Goal: Transaction & Acquisition: Purchase product/service

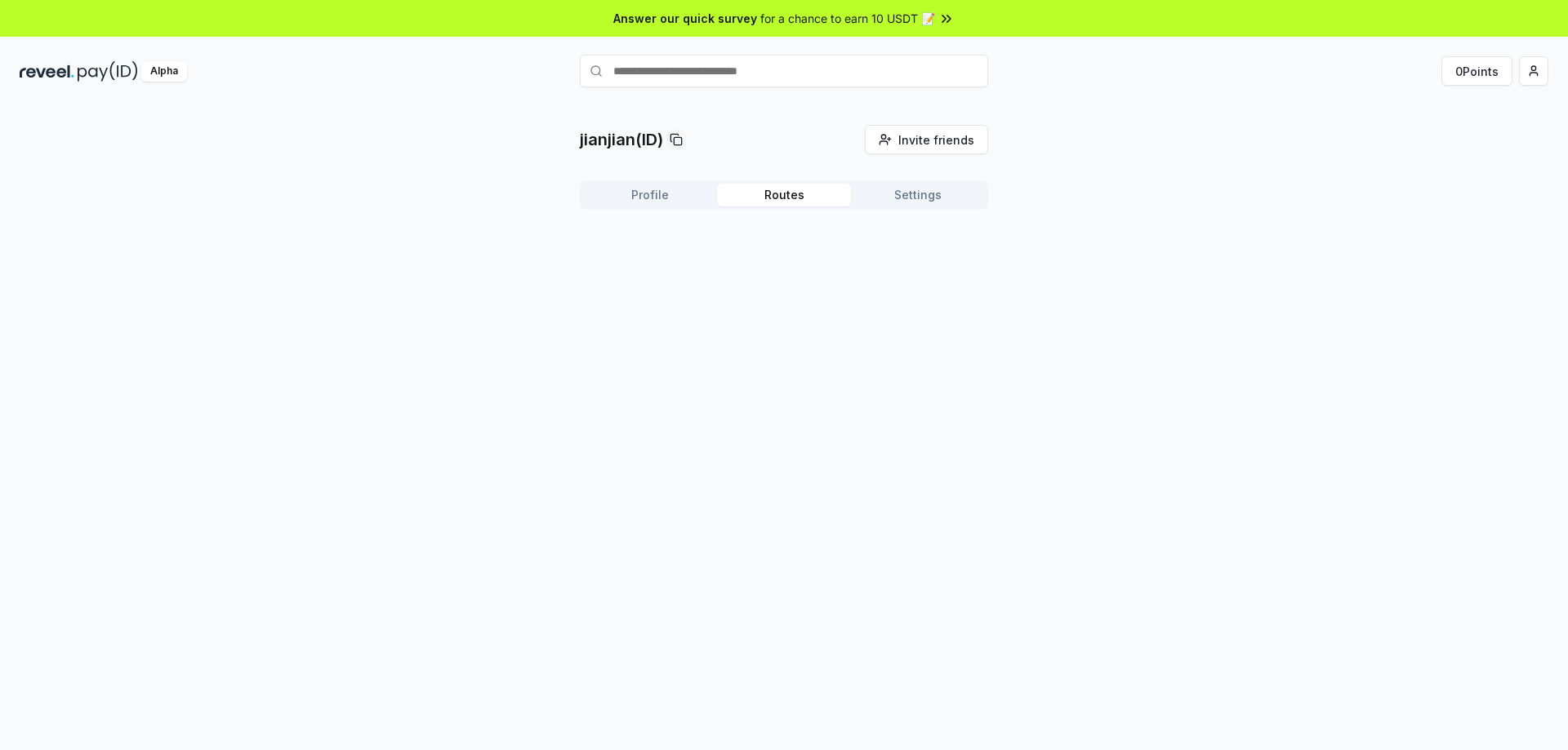
click at [803, 199] on button "Routes" at bounding box center [784, 195] width 134 height 23
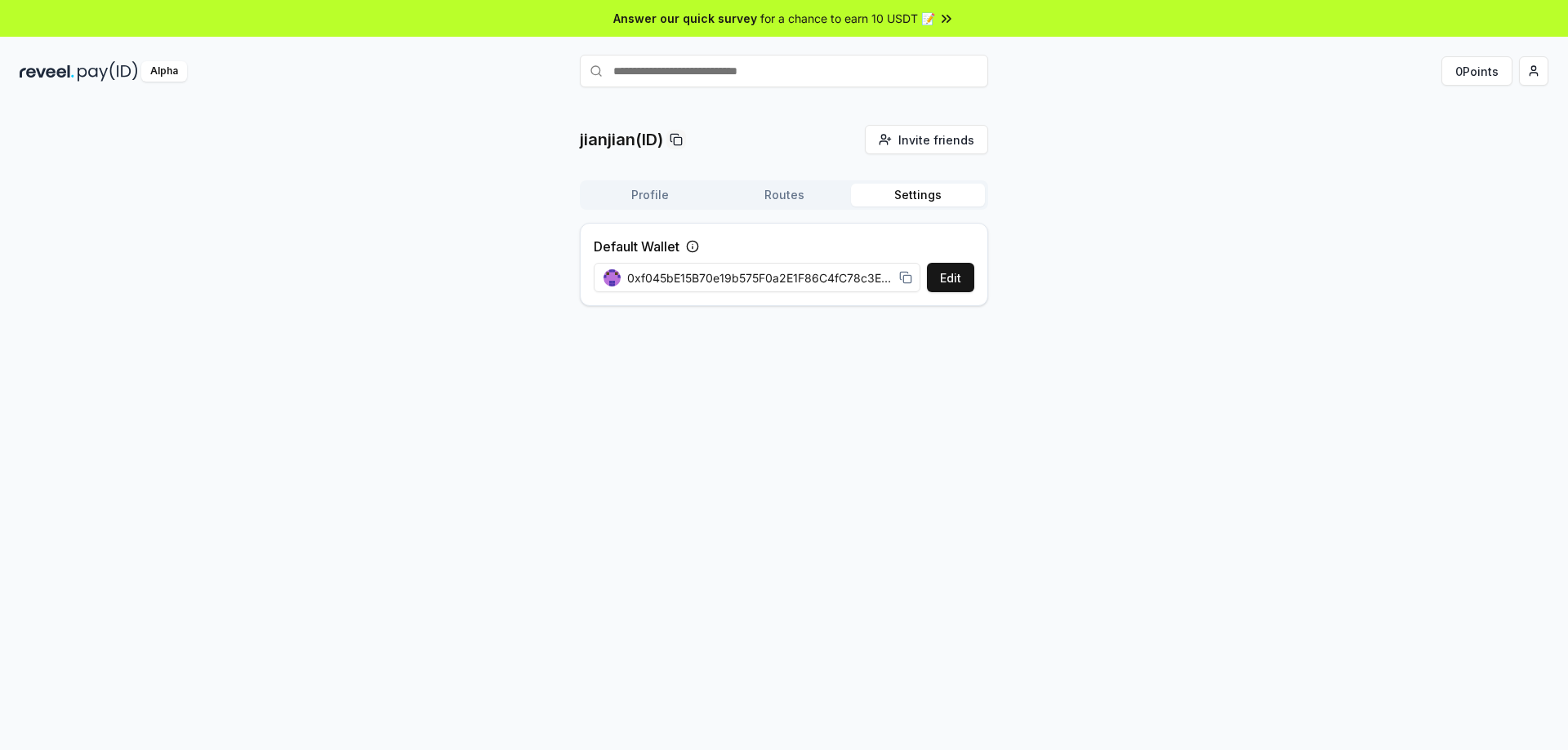
click at [940, 199] on button "Settings" at bounding box center [917, 195] width 134 height 23
click at [667, 189] on button "Profile" at bounding box center [650, 195] width 134 height 23
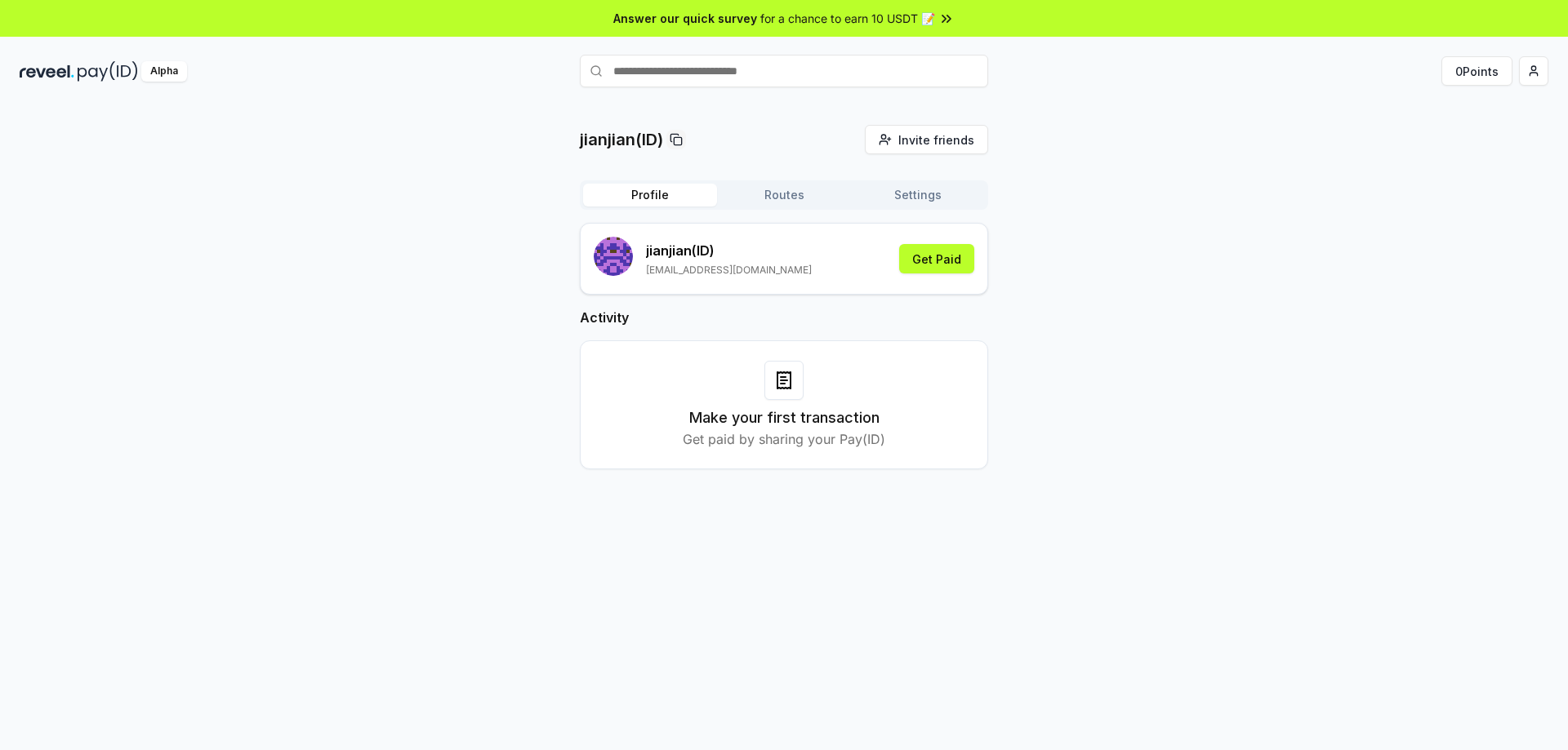
click at [775, 192] on button "Routes" at bounding box center [784, 195] width 134 height 23
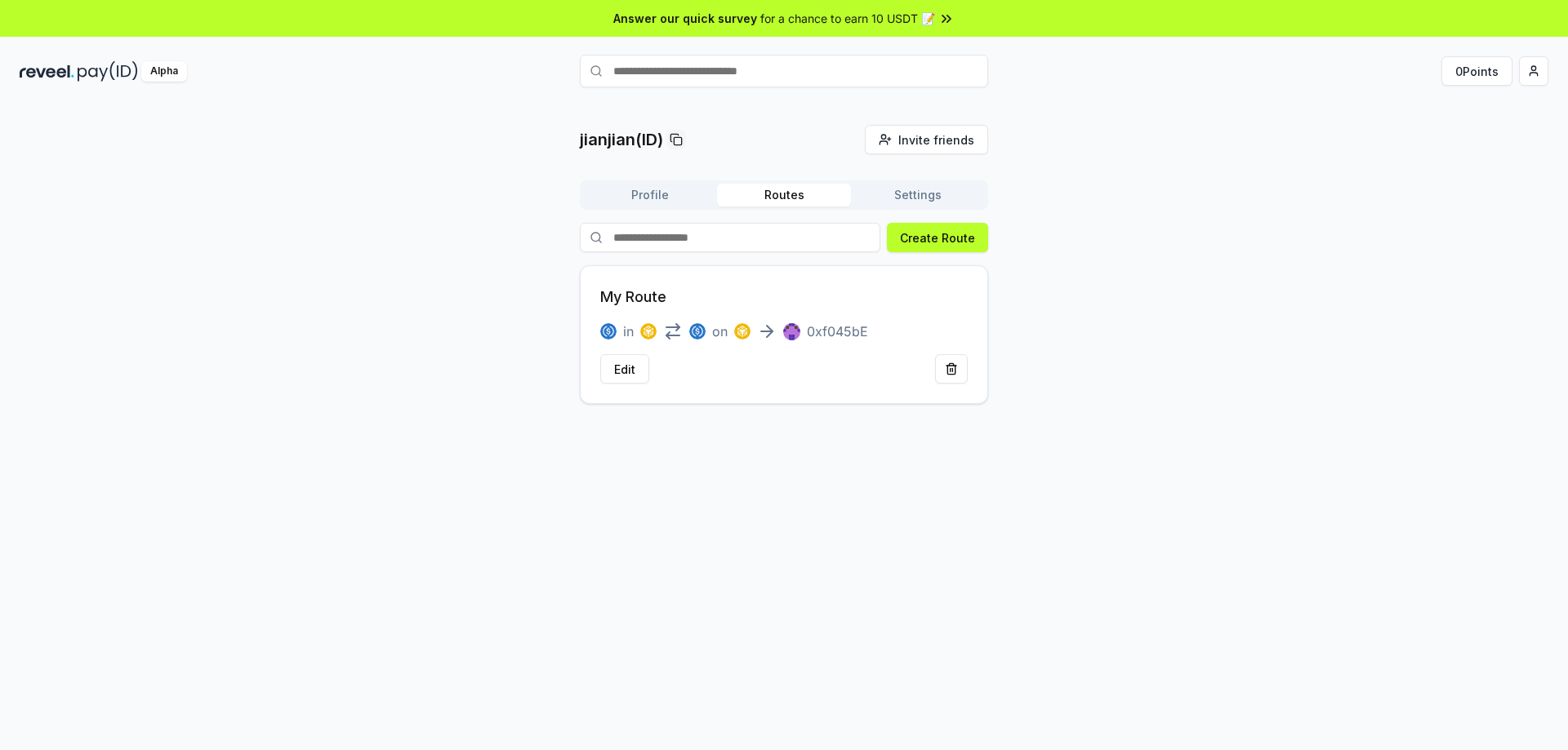
click at [653, 190] on button "Profile" at bounding box center [650, 195] width 134 height 23
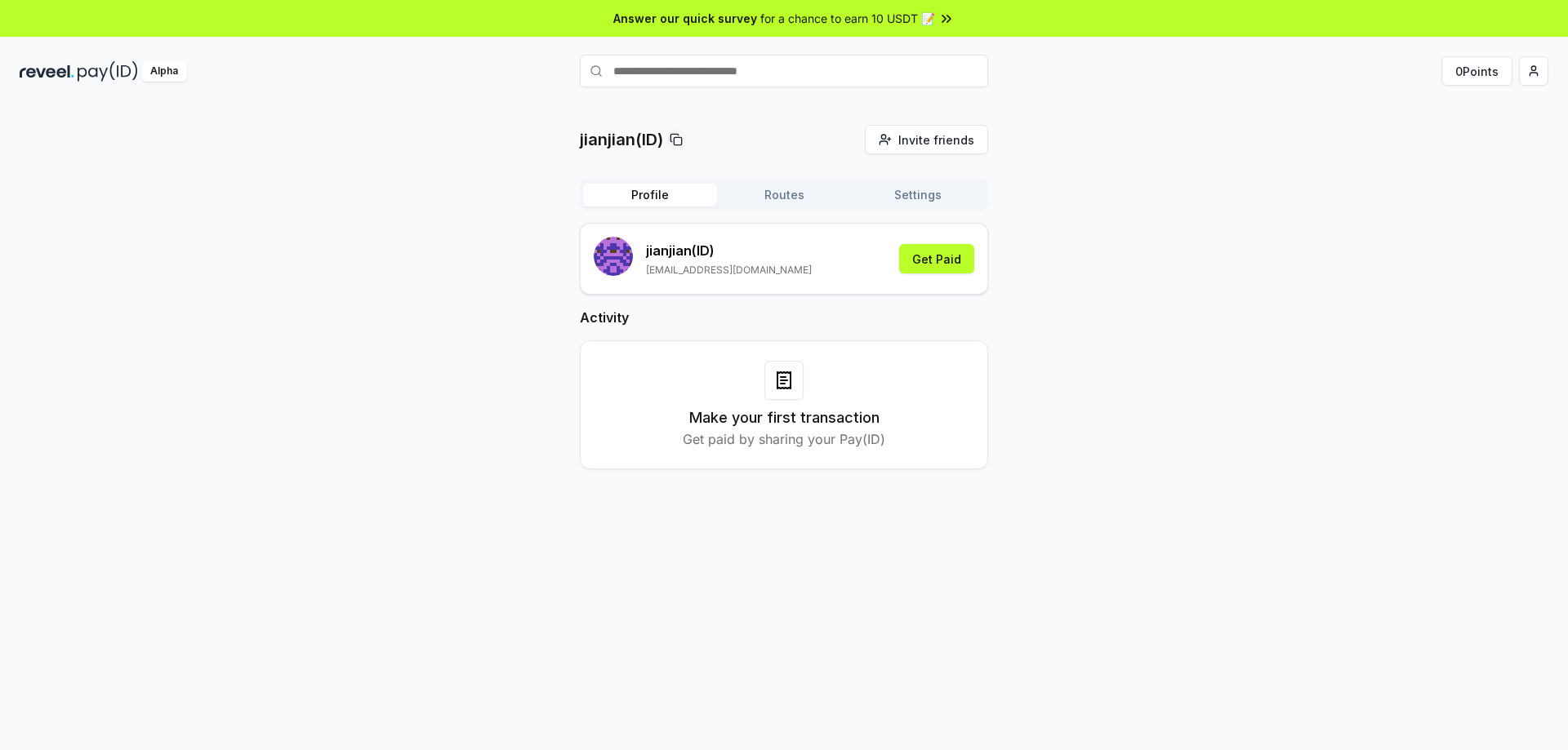
click at [674, 63] on input "text" at bounding box center [784, 71] width 409 height 33
type input "**********"
click at [1246, 248] on div "jianjian(ID) Invite friends Invite Profile Routes Settings jianjian (ID) jianai…" at bounding box center [784, 310] width 1529 height 370
drag, startPoint x: 709, startPoint y: 107, endPoint x: 482, endPoint y: 107, distance: 227.0
click at [482, 107] on div "**********" at bounding box center [784, 398] width 1568 height 797
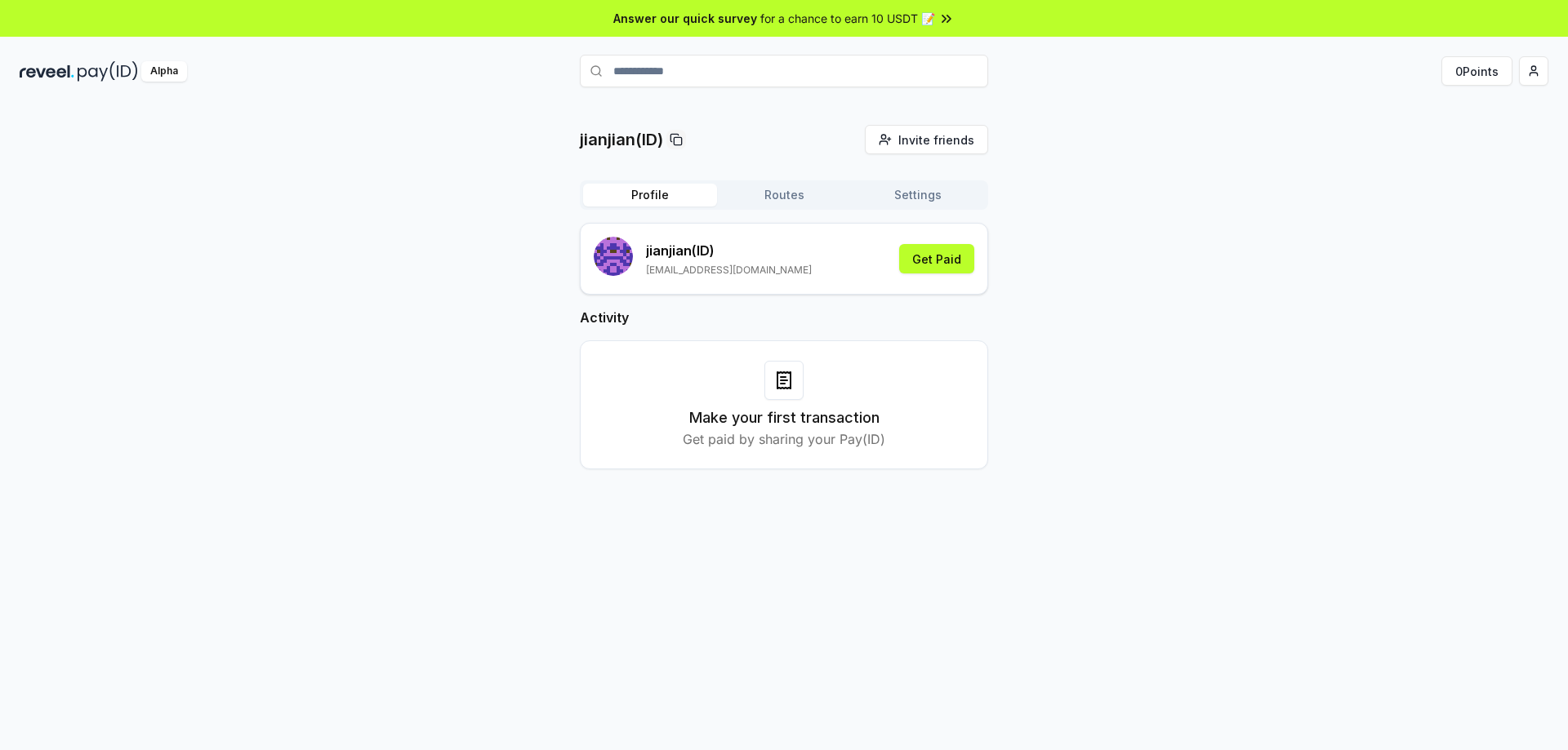
click at [846, 70] on input "**********" at bounding box center [784, 71] width 409 height 33
drag, startPoint x: 967, startPoint y: 70, endPoint x: 952, endPoint y: 74, distance: 15.5
click at [966, 70] on icon at bounding box center [965, 71] width 19 height 19
paste input "**********"
type input "**********"
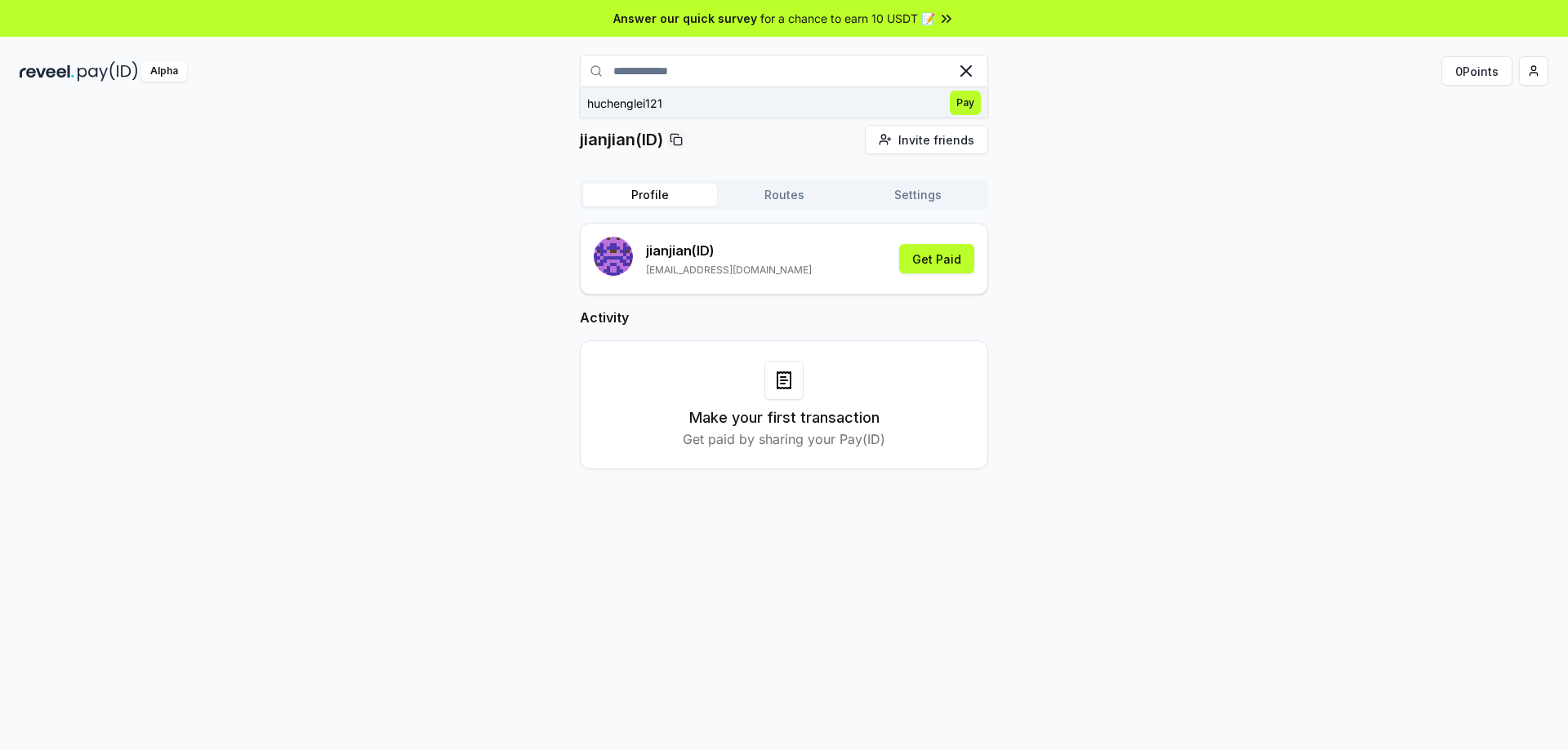
click at [900, 103] on button "huchenglei121 Pay" at bounding box center [784, 102] width 409 height 30
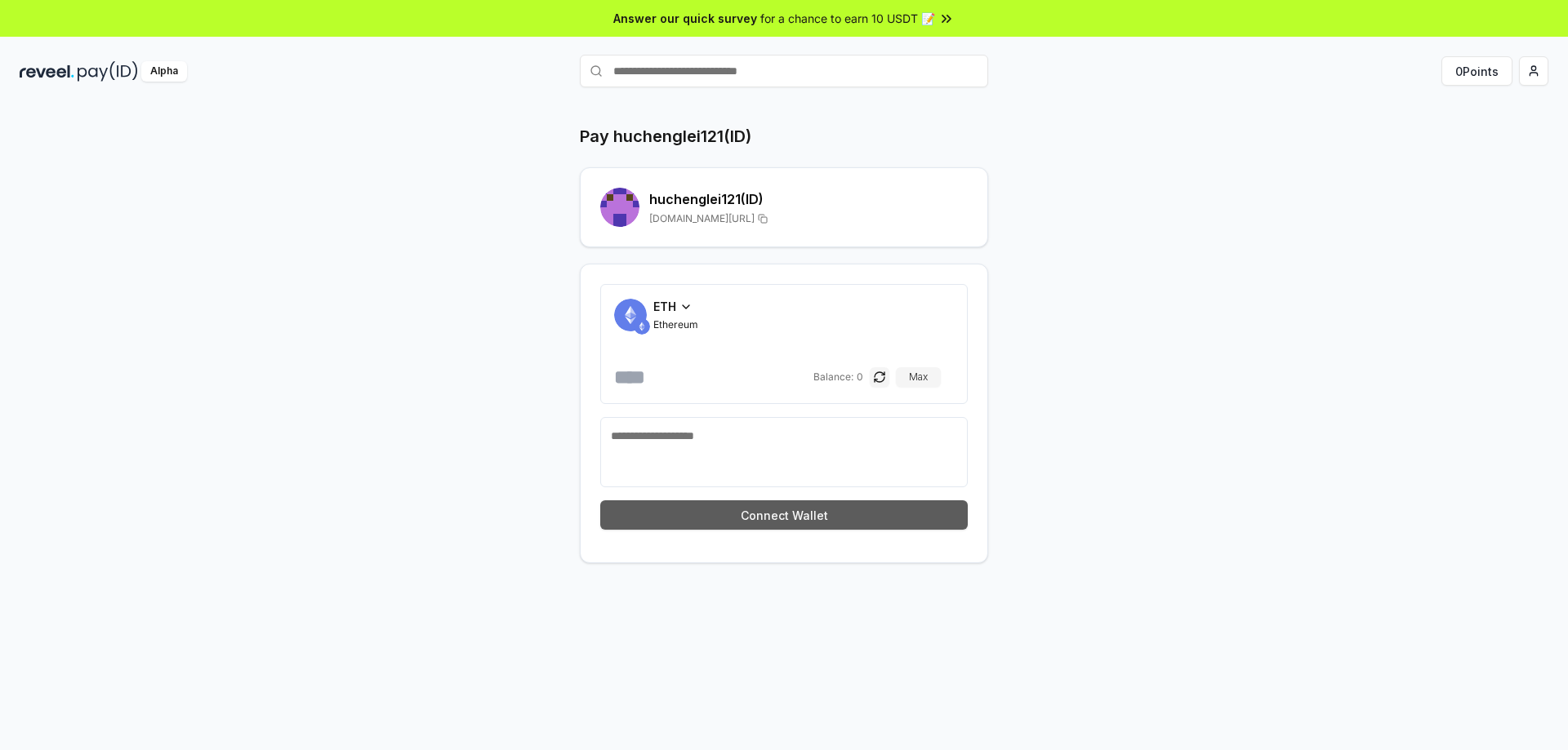
click at [877, 516] on button "Connect Wallet" at bounding box center [784, 515] width 367 height 30
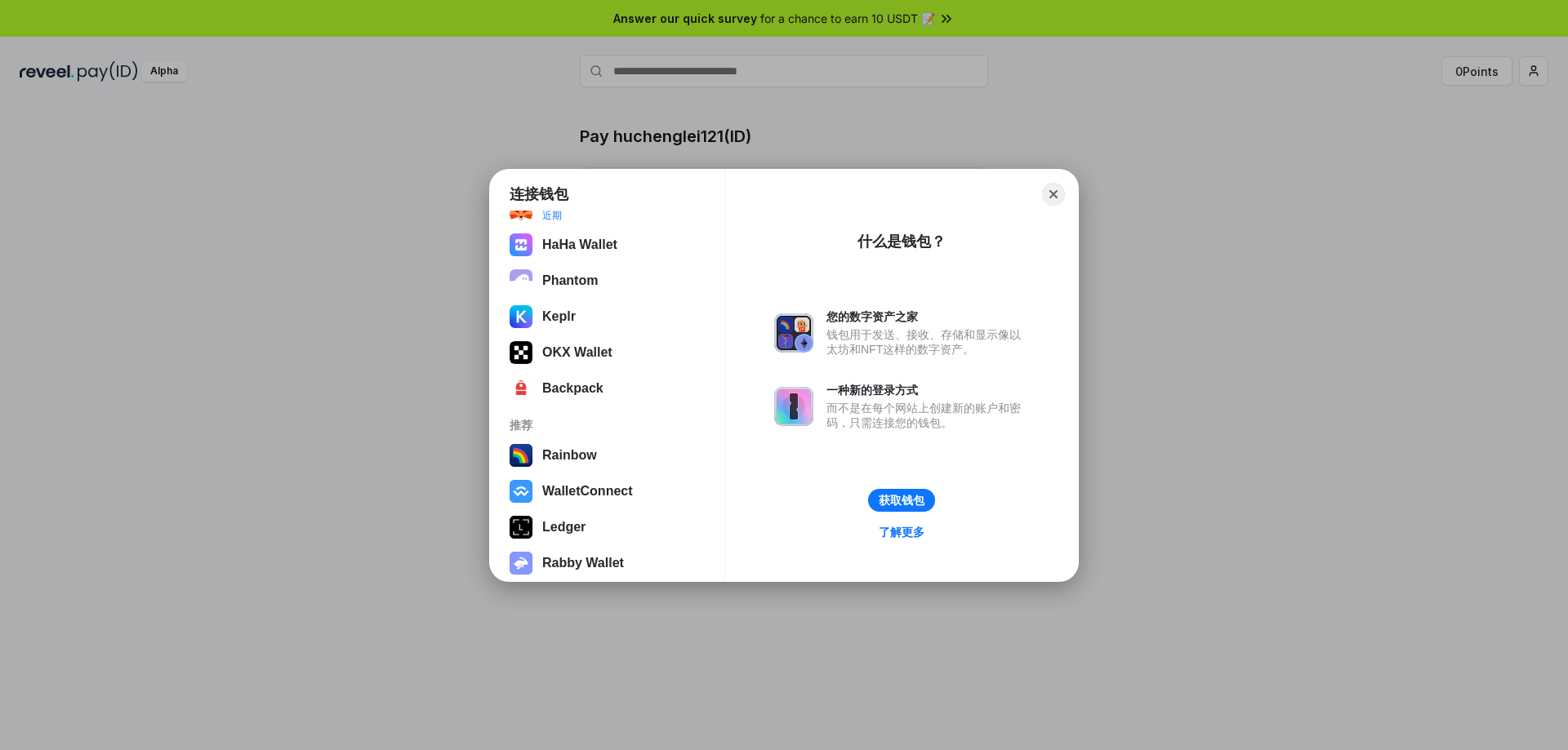
scroll to position [81, 0]
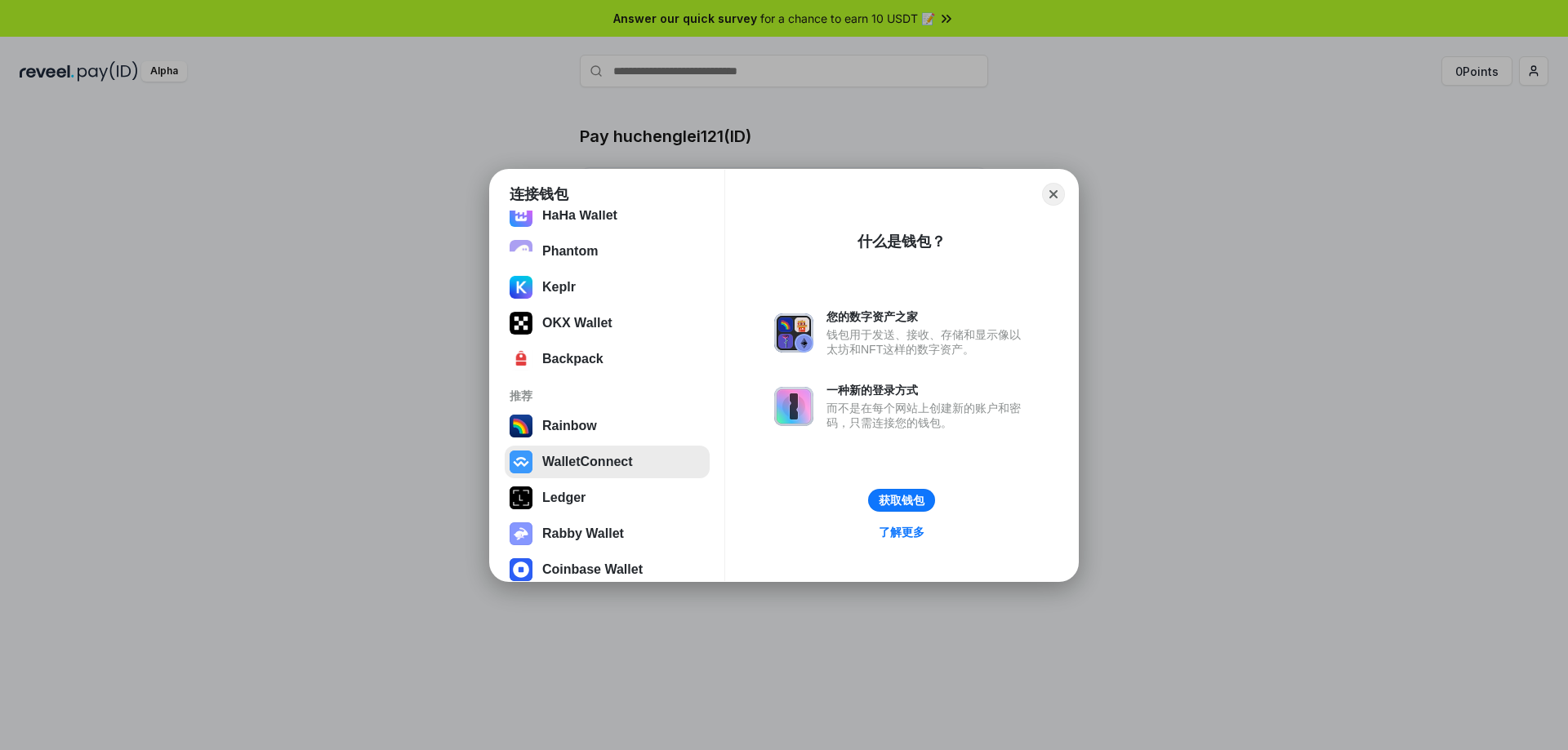
click at [606, 460] on button "WalletConnect" at bounding box center [607, 462] width 205 height 33
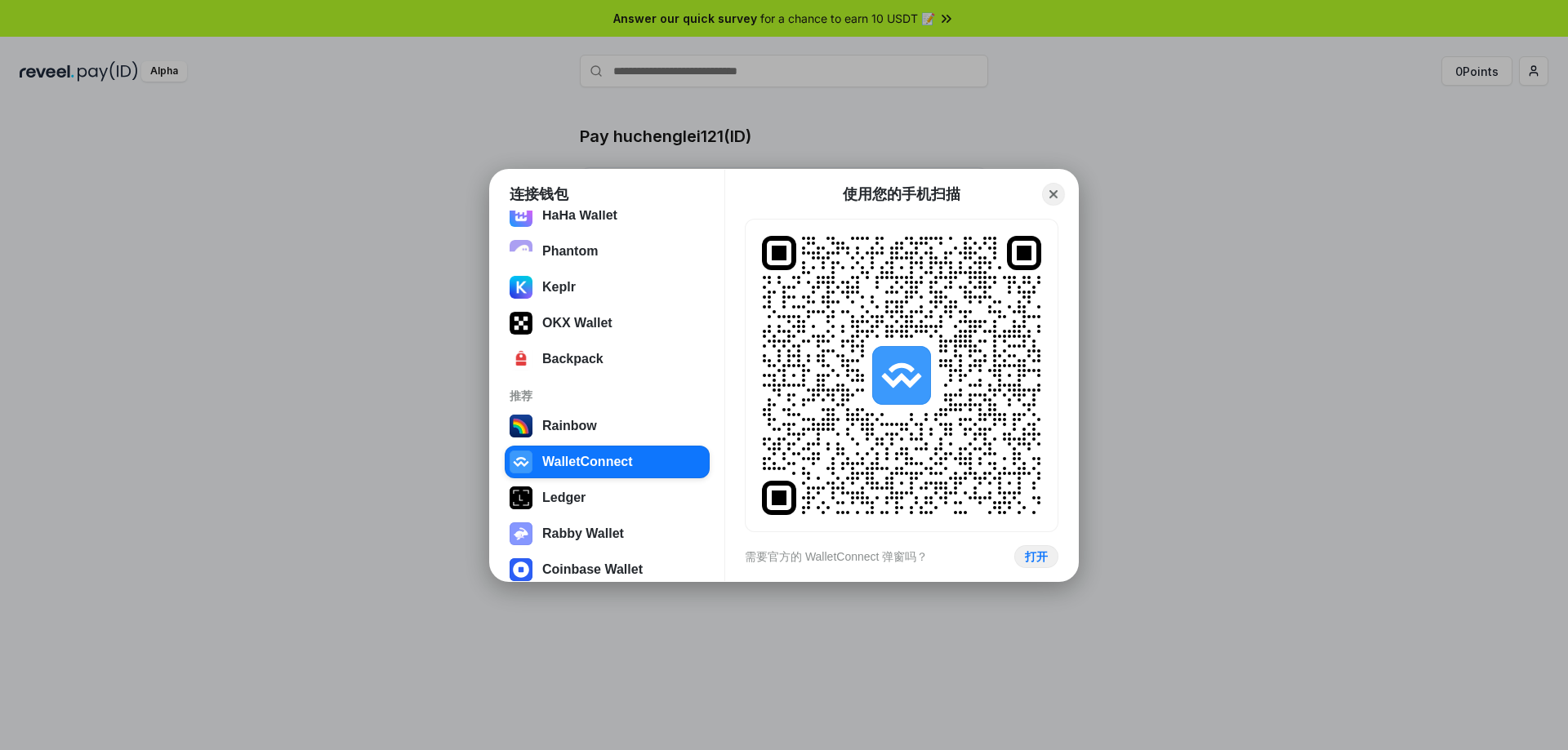
drag, startPoint x: 1054, startPoint y: 190, endPoint x: 882, endPoint y: 256, distance: 184.2
click at [1050, 191] on button "Close" at bounding box center [1053, 194] width 23 height 23
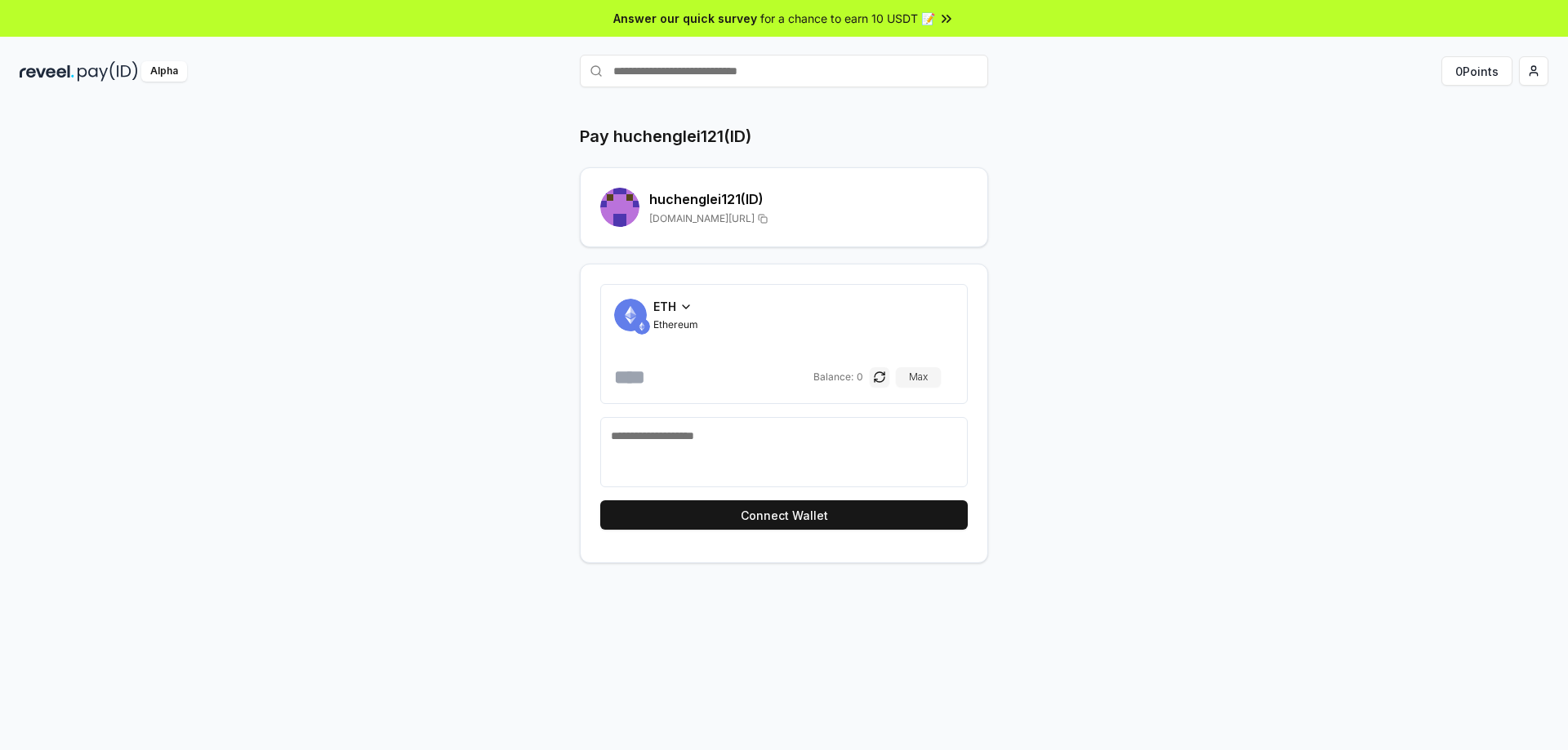
click at [678, 300] on div "ETH" at bounding box center [675, 307] width 45 height 17
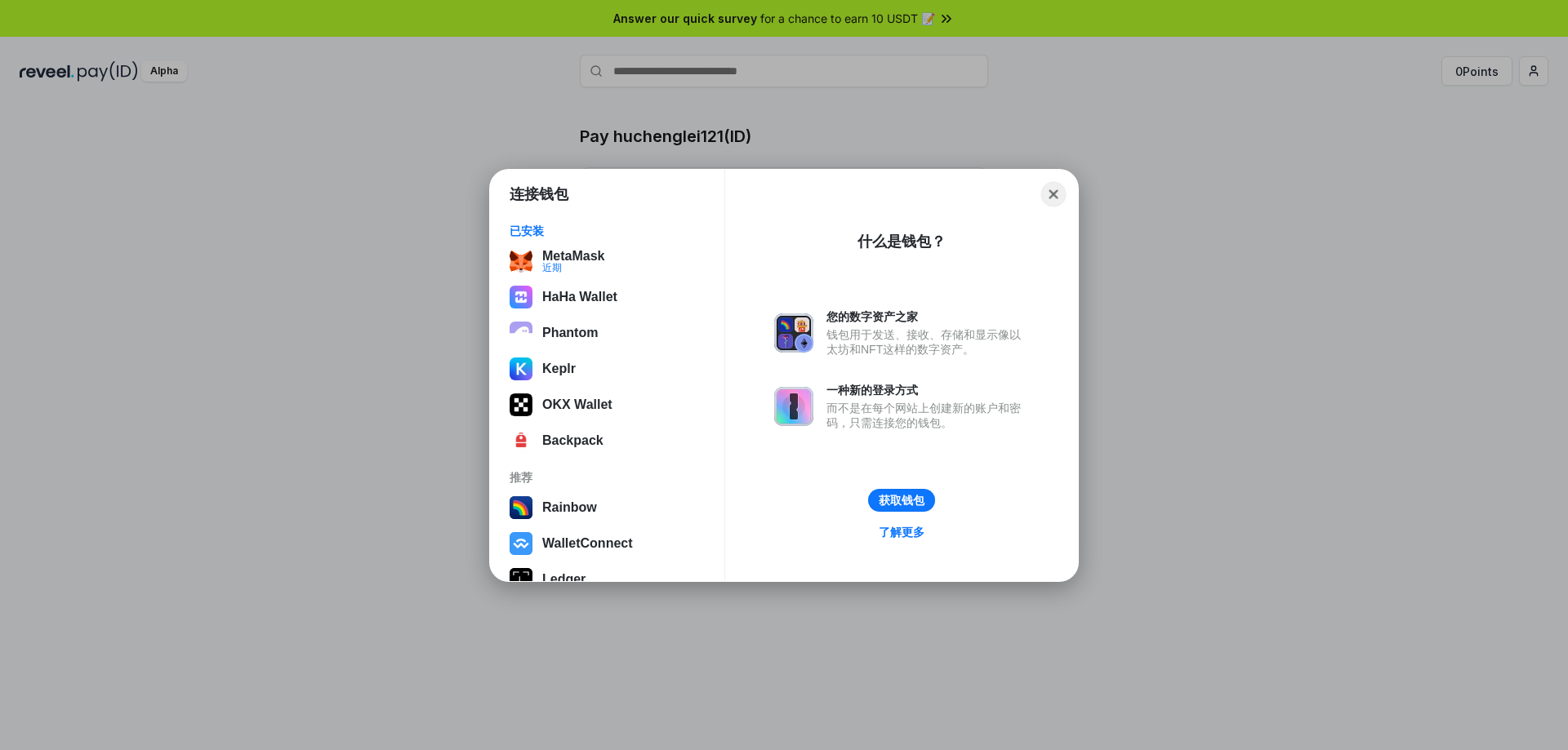
click at [1056, 190] on button "Close" at bounding box center [1053, 193] width 25 height 25
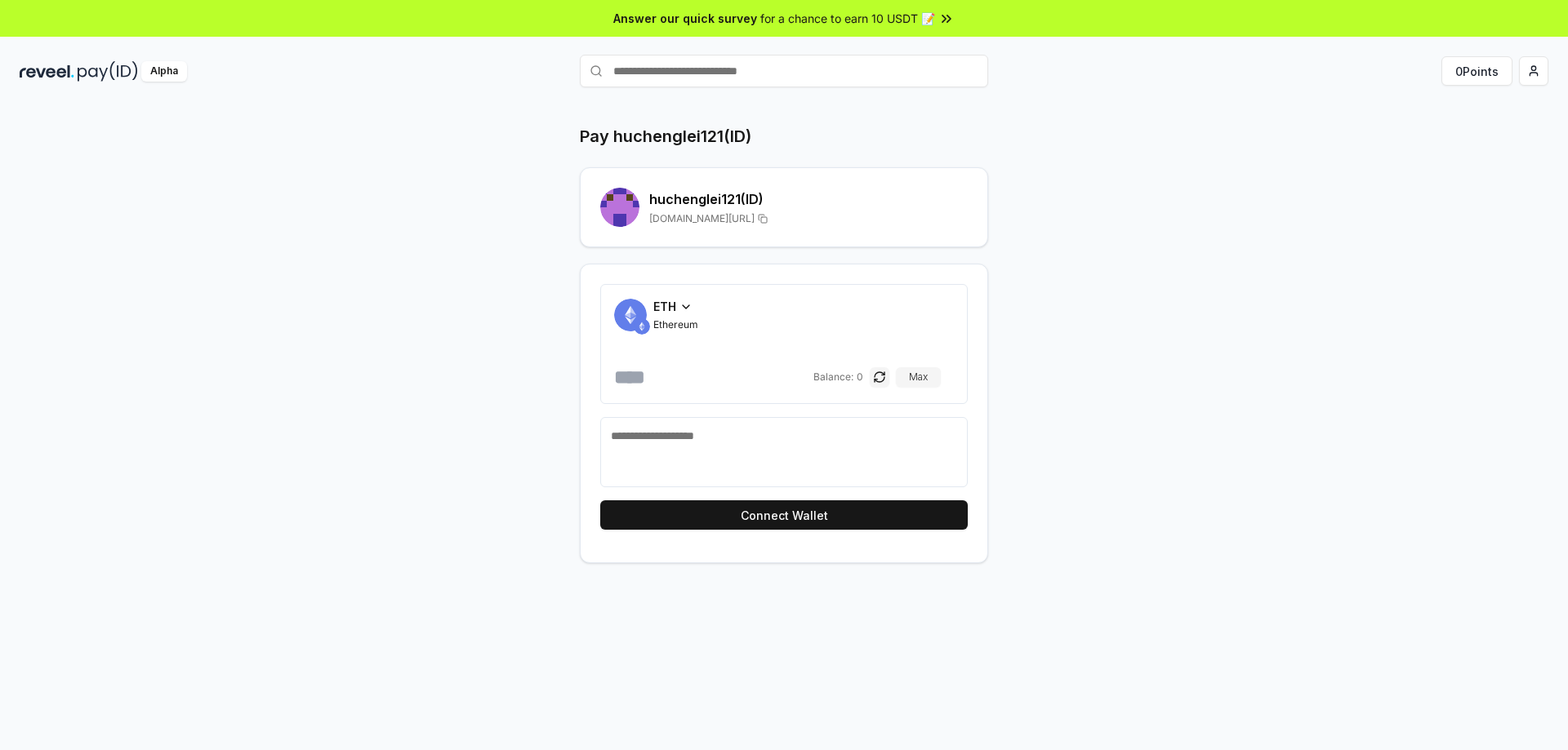
click at [803, 207] on h2 "huchenglei121 (ID)" at bounding box center [808, 199] width 319 height 19
click at [681, 309] on icon at bounding box center [686, 307] width 13 height 13
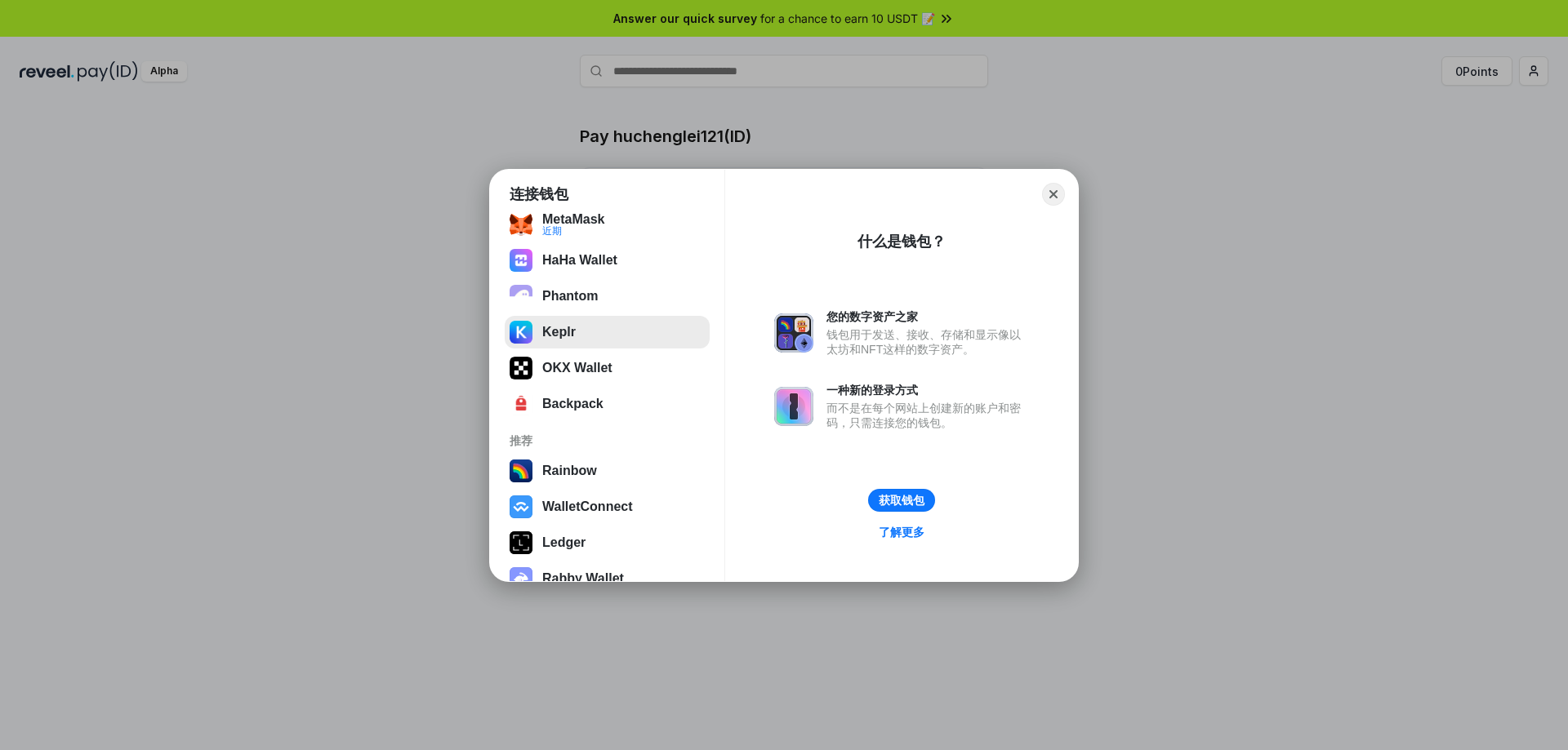
scroll to position [0, 0]
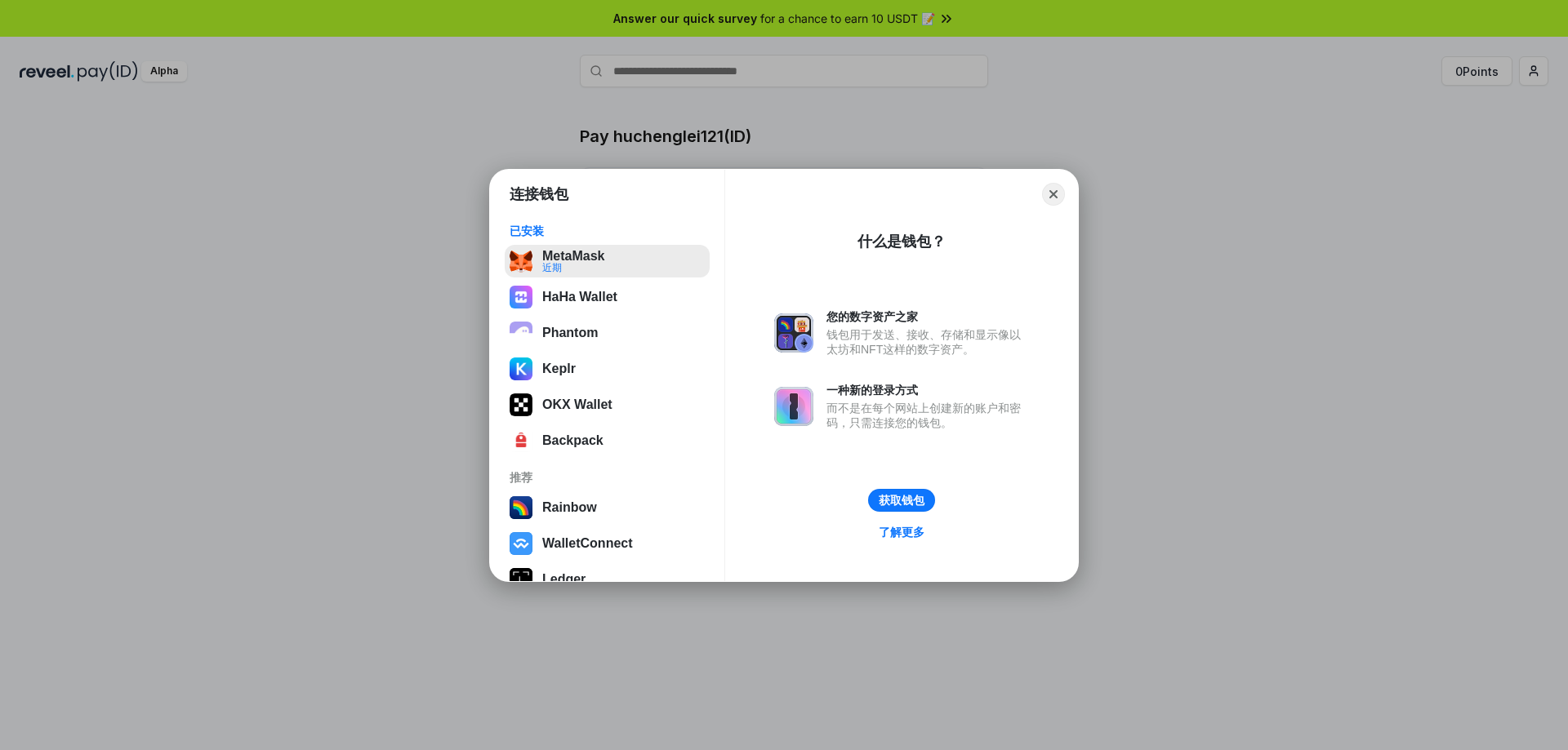
click at [610, 263] on button "MetaMask 近期" at bounding box center [607, 261] width 205 height 33
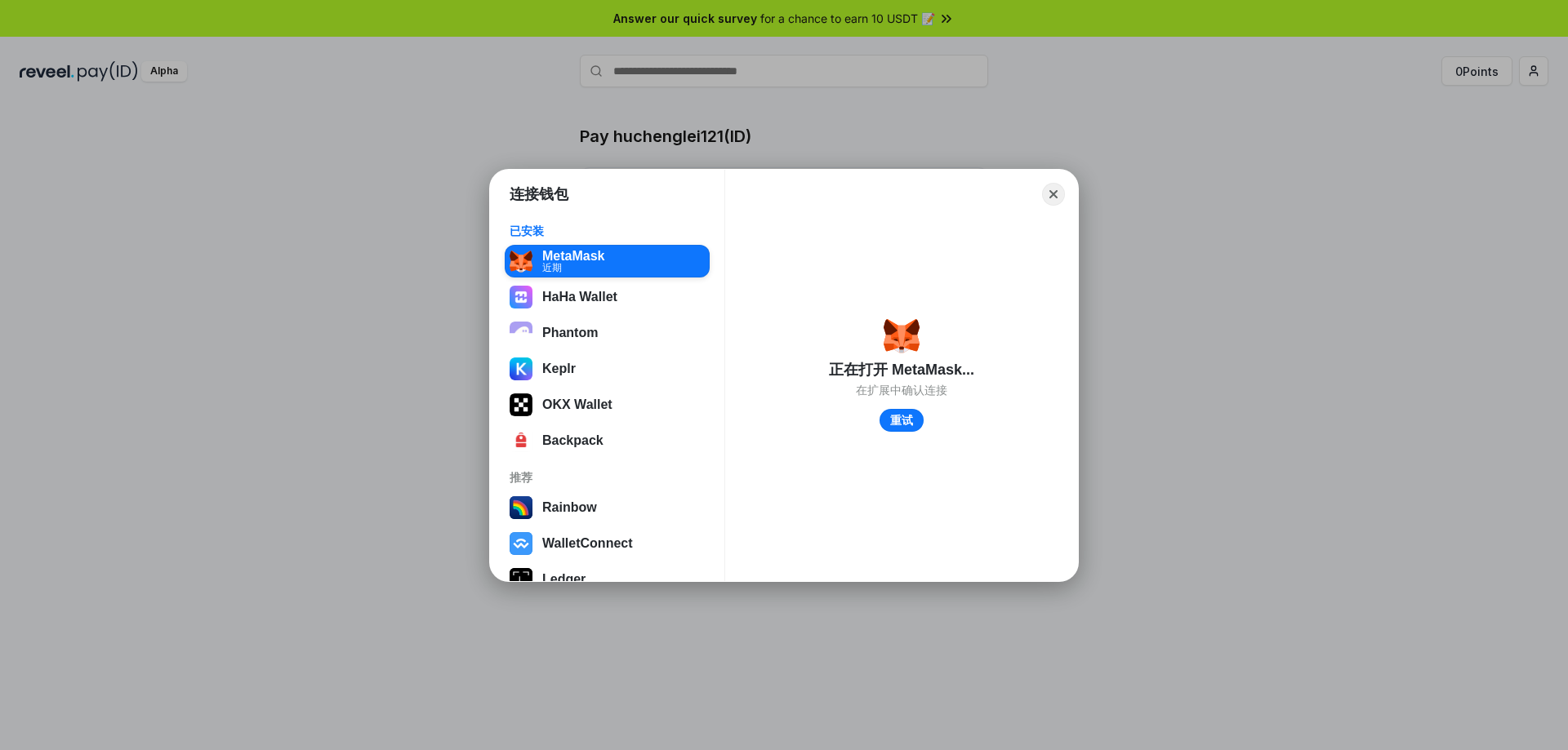
click at [353, 156] on div "连接钱包 已安装 MetaMask 近期 HaHa Wallet Phantom Keplr OKX Wallet Backpack 推荐 Rainbow W…" at bounding box center [784, 375] width 1894 height 1077
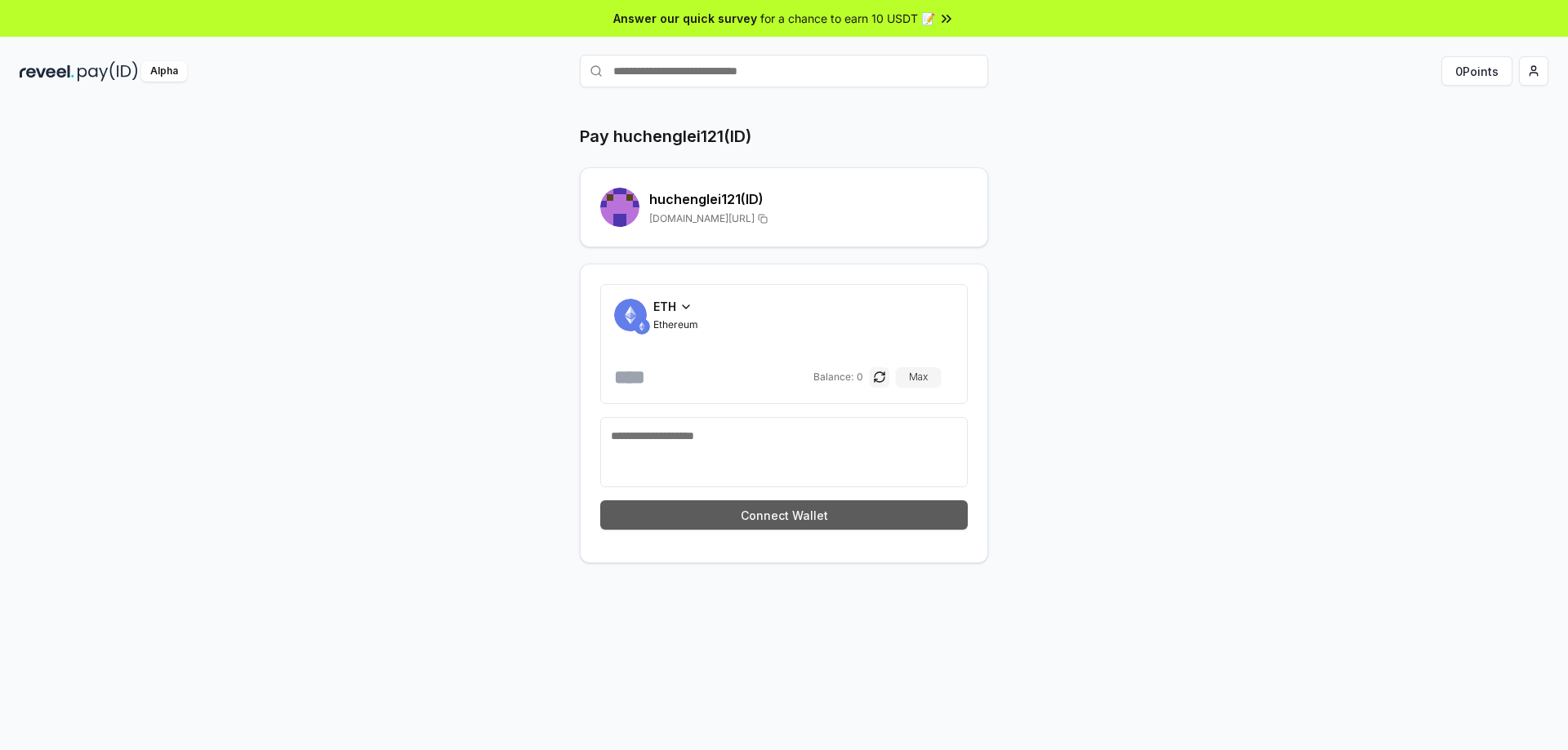
click at [783, 518] on button "Connect Wallet" at bounding box center [784, 515] width 367 height 30
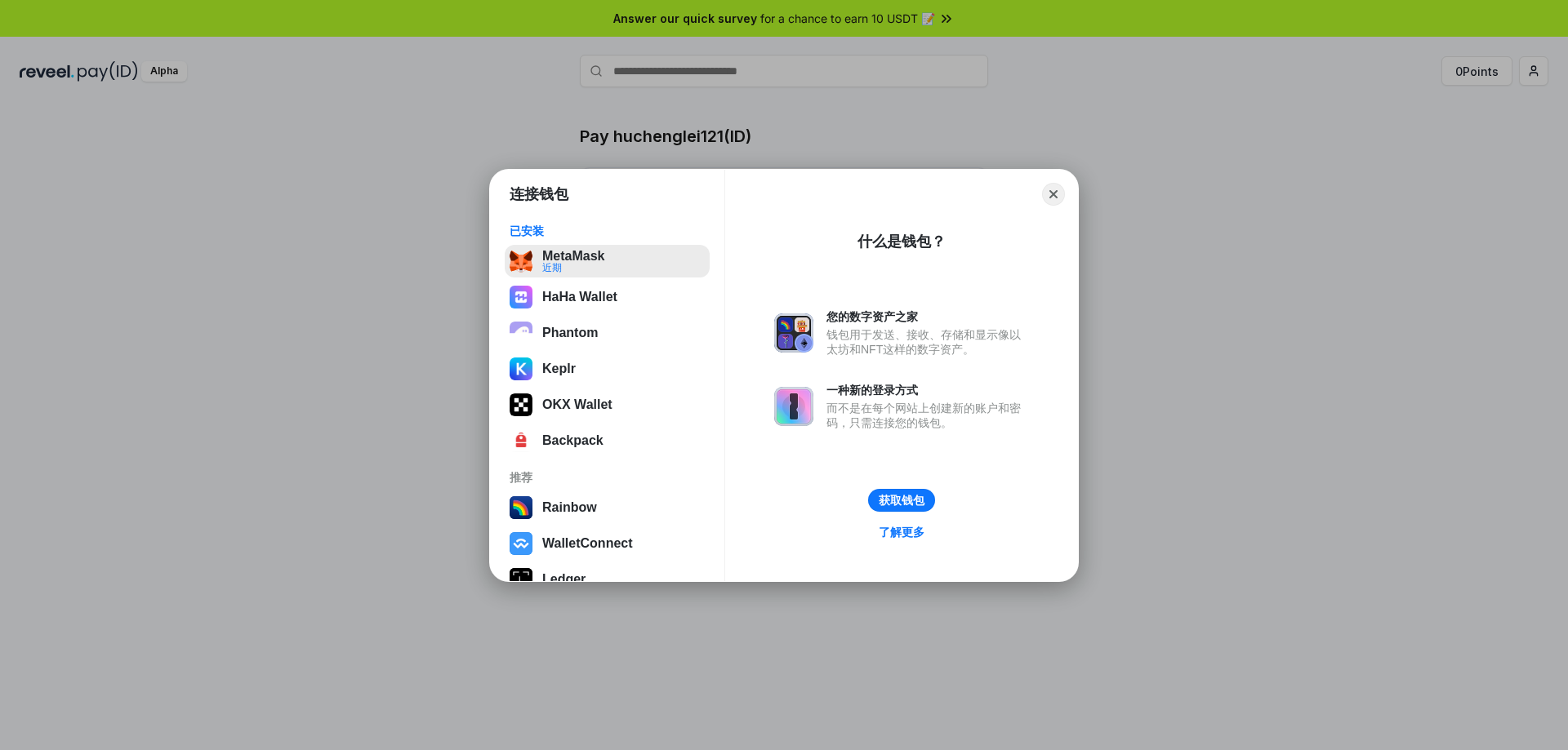
click at [594, 255] on button "MetaMask 近期" at bounding box center [607, 261] width 205 height 33
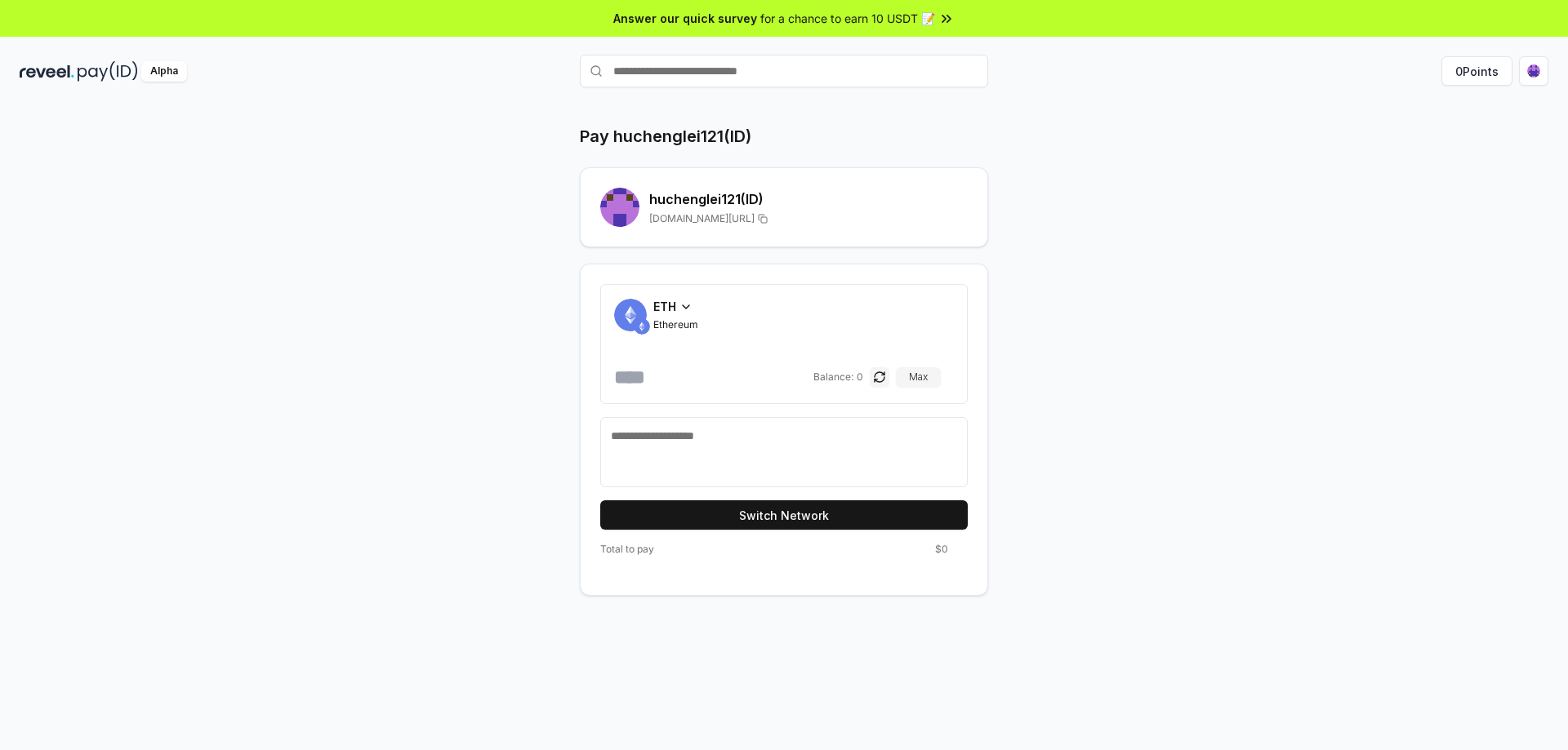
click at [672, 304] on span "ETH" at bounding box center [665, 307] width 23 height 17
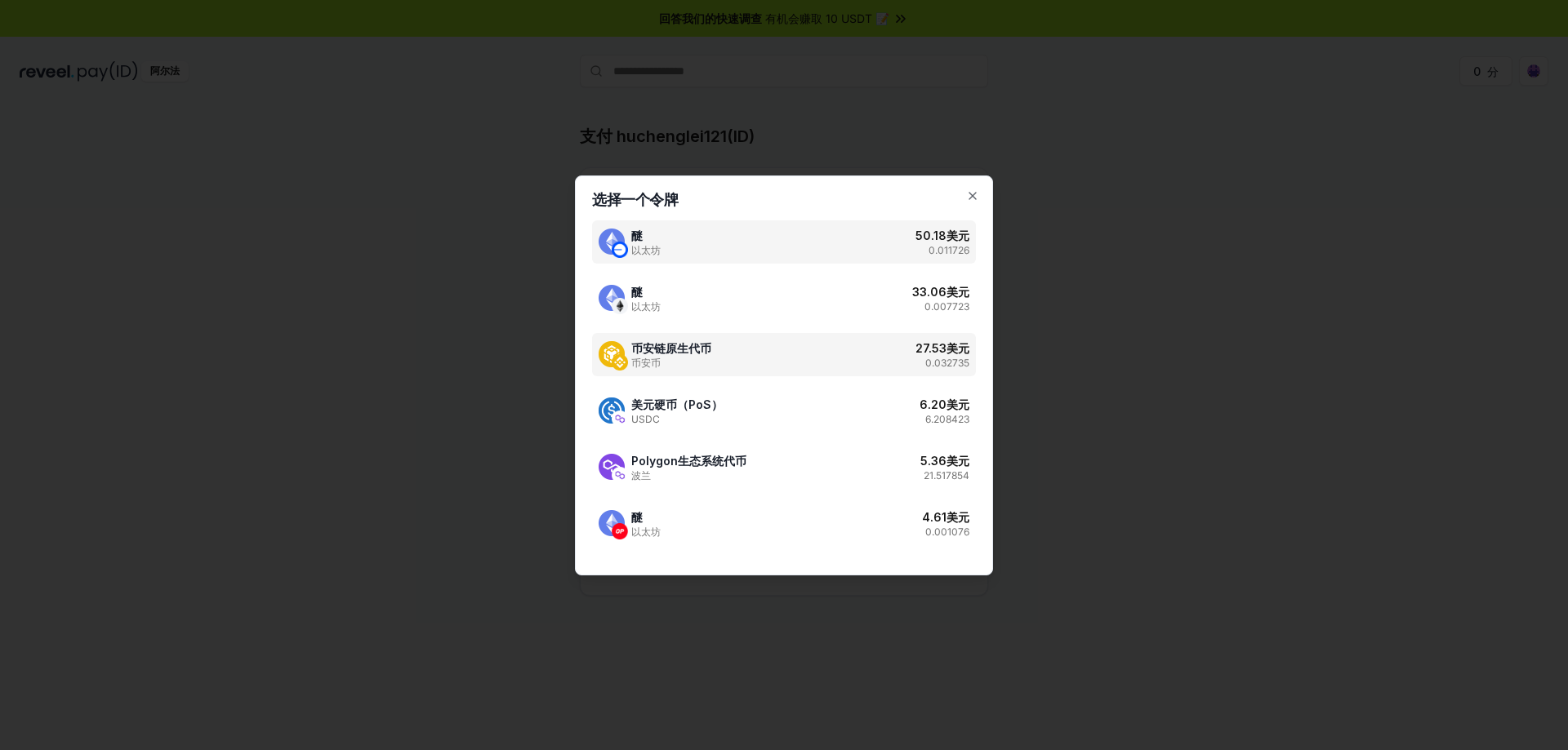
drag, startPoint x: 736, startPoint y: 351, endPoint x: 750, endPoint y: 344, distance: 15.7
click at [736, 350] on div "币安链原生代币 币安币 27.53 美元 0.032735" at bounding box center [784, 354] width 384 height 43
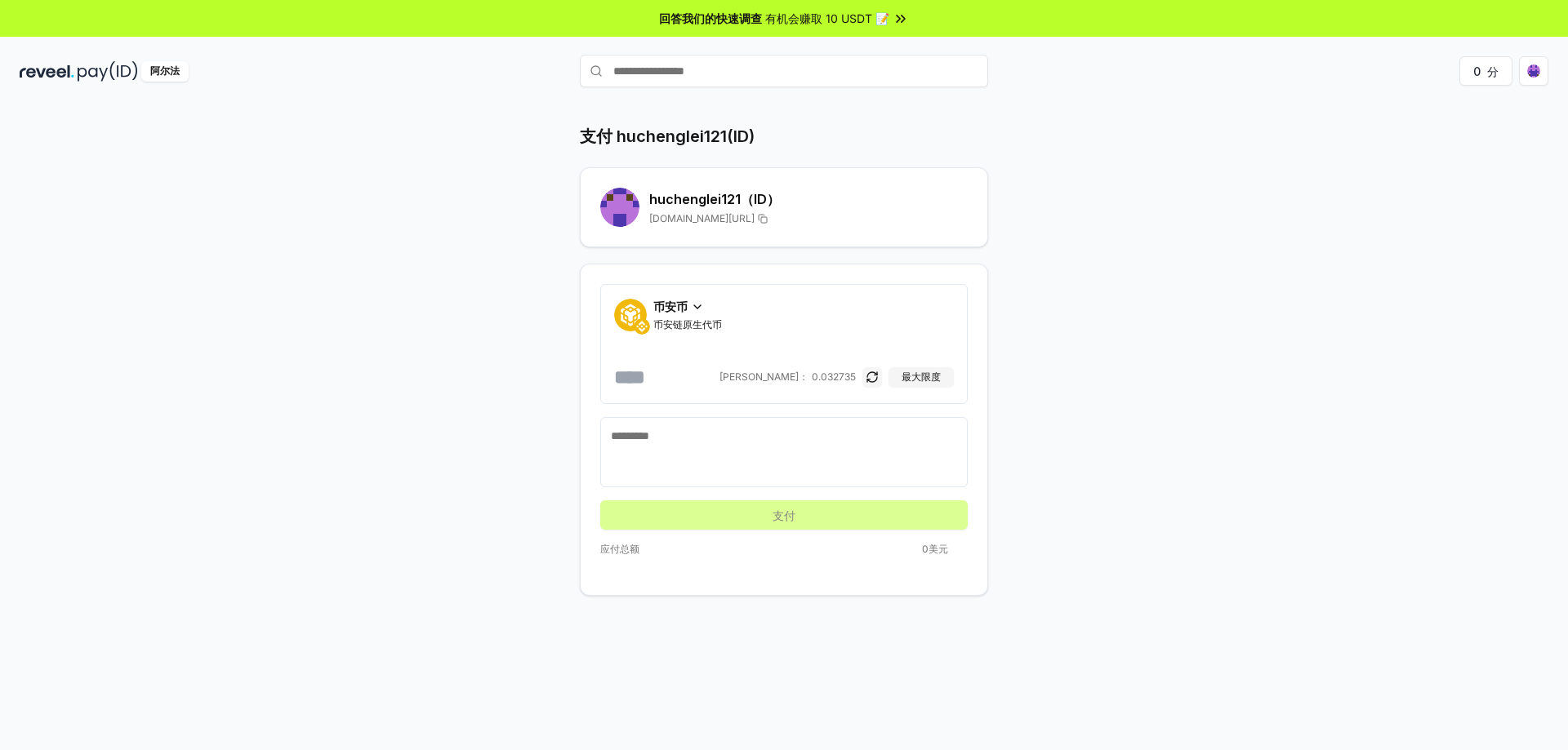
click at [689, 454] on textarea at bounding box center [784, 452] width 346 height 49
click at [636, 369] on input "number" at bounding box center [665, 377] width 102 height 26
click at [696, 309] on icon at bounding box center [697, 307] width 13 height 13
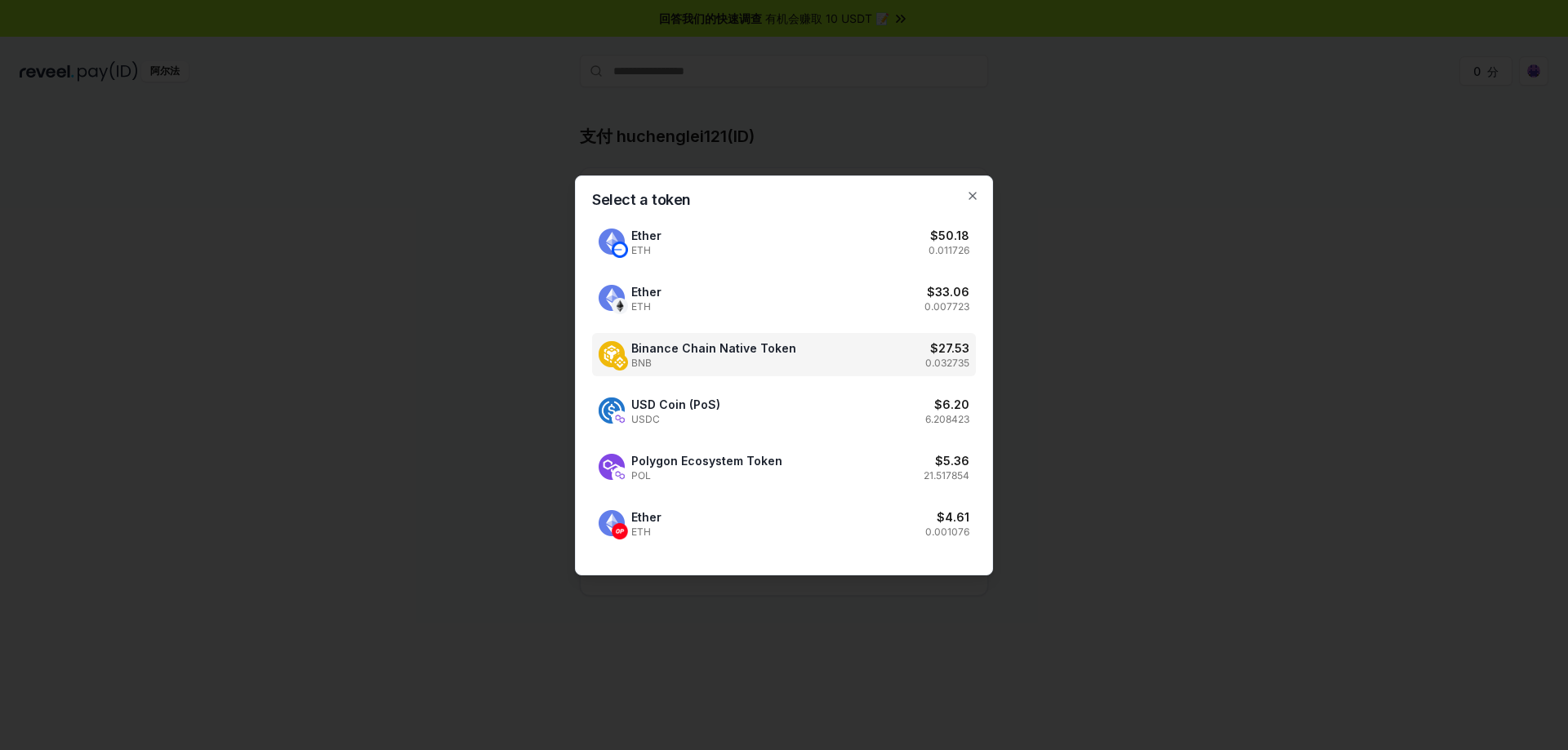
click at [1157, 382] on div at bounding box center [784, 375] width 1568 height 750
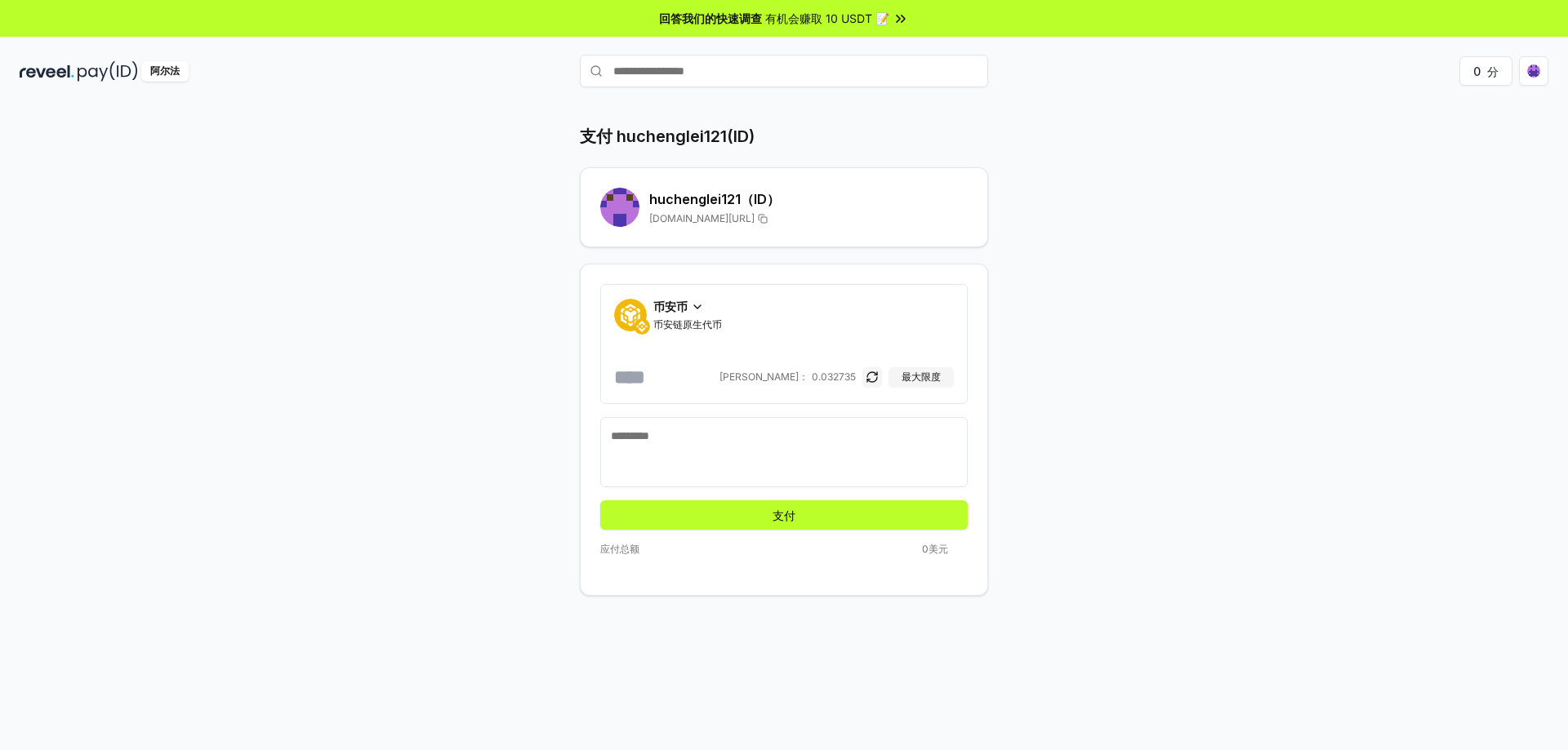
click at [688, 372] on input "number" at bounding box center [665, 377] width 102 height 26
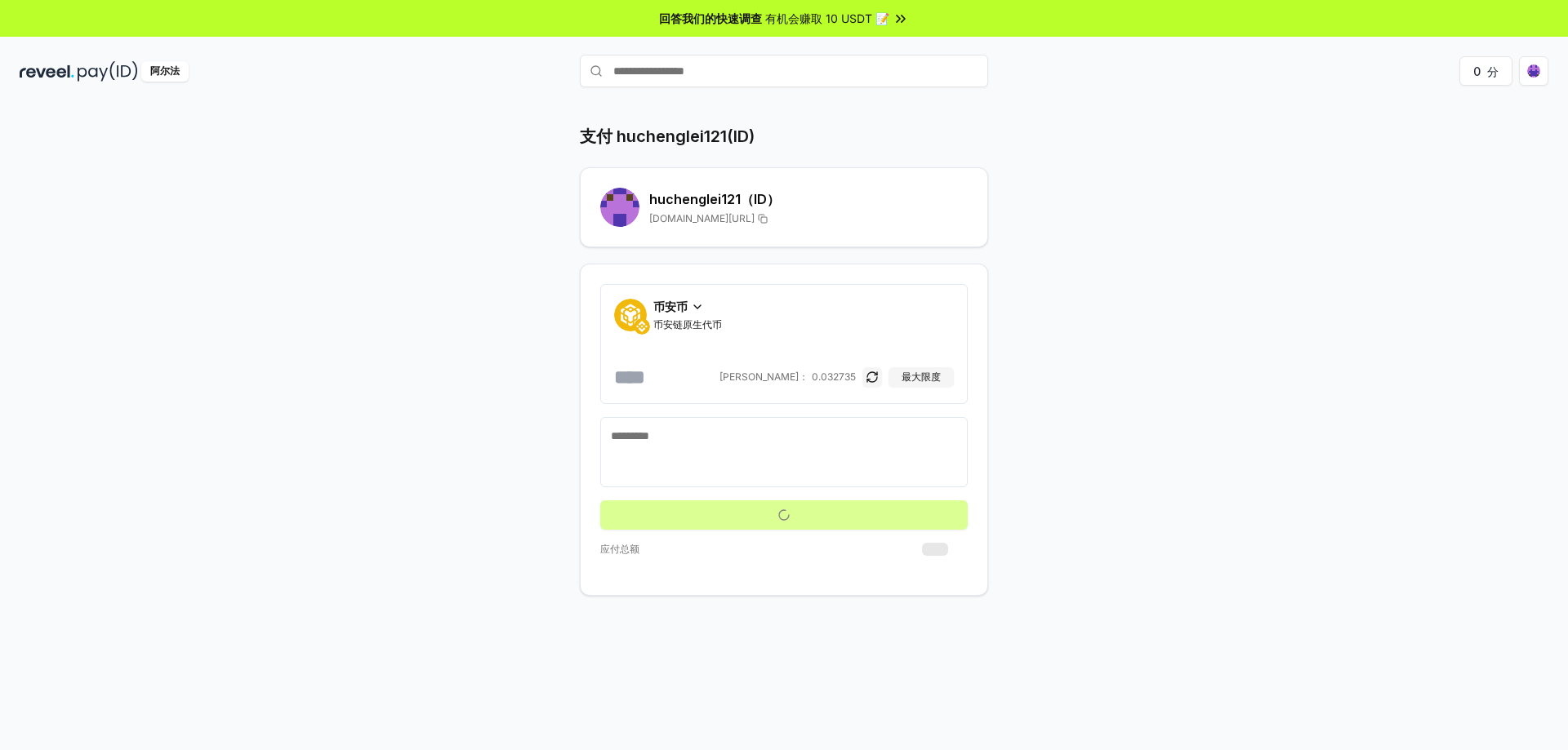
drag, startPoint x: 644, startPoint y: 380, endPoint x: 455, endPoint y: 360, distance: 190.1
click at [446, 372] on div "支付 huchenglei121(ID) huchenglei121 （ID） reveel.id/pay/huchenglei121 币安币 币安链原生代币…" at bounding box center [784, 361] width 980 height 471
type input "*"
click at [1145, 311] on div "支付 huchenglei121(ID) huchenglei121 （ID） reveel.id/pay/huchenglei121 币安币 币安链原生代币…" at bounding box center [784, 361] width 980 height 471
click at [688, 71] on input "text" at bounding box center [784, 71] width 409 height 33
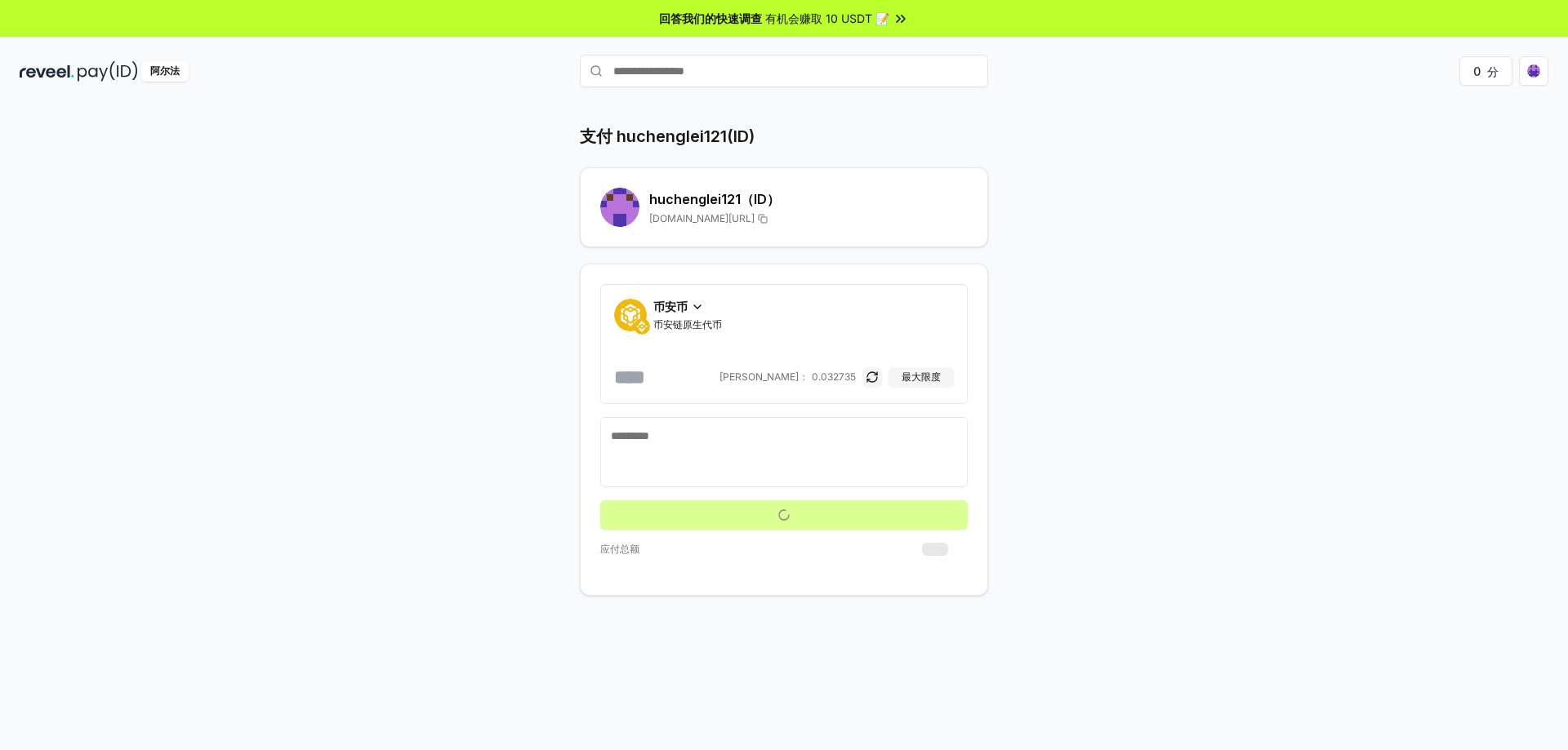
type input "**********"
click at [974, 103] on span "支付" at bounding box center [964, 103] width 33 height 25
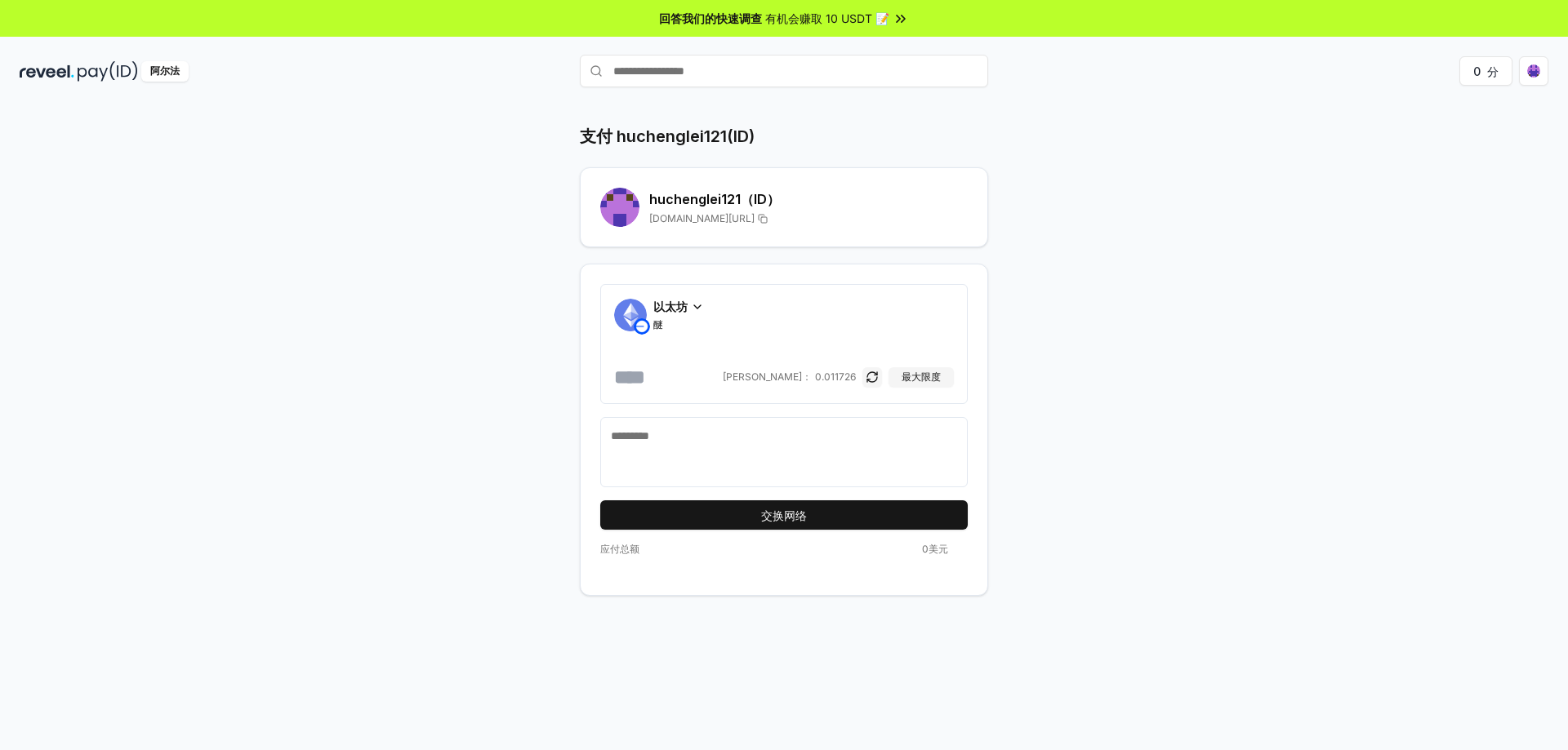
click at [687, 301] on font "以太坊" at bounding box center [671, 306] width 34 height 14
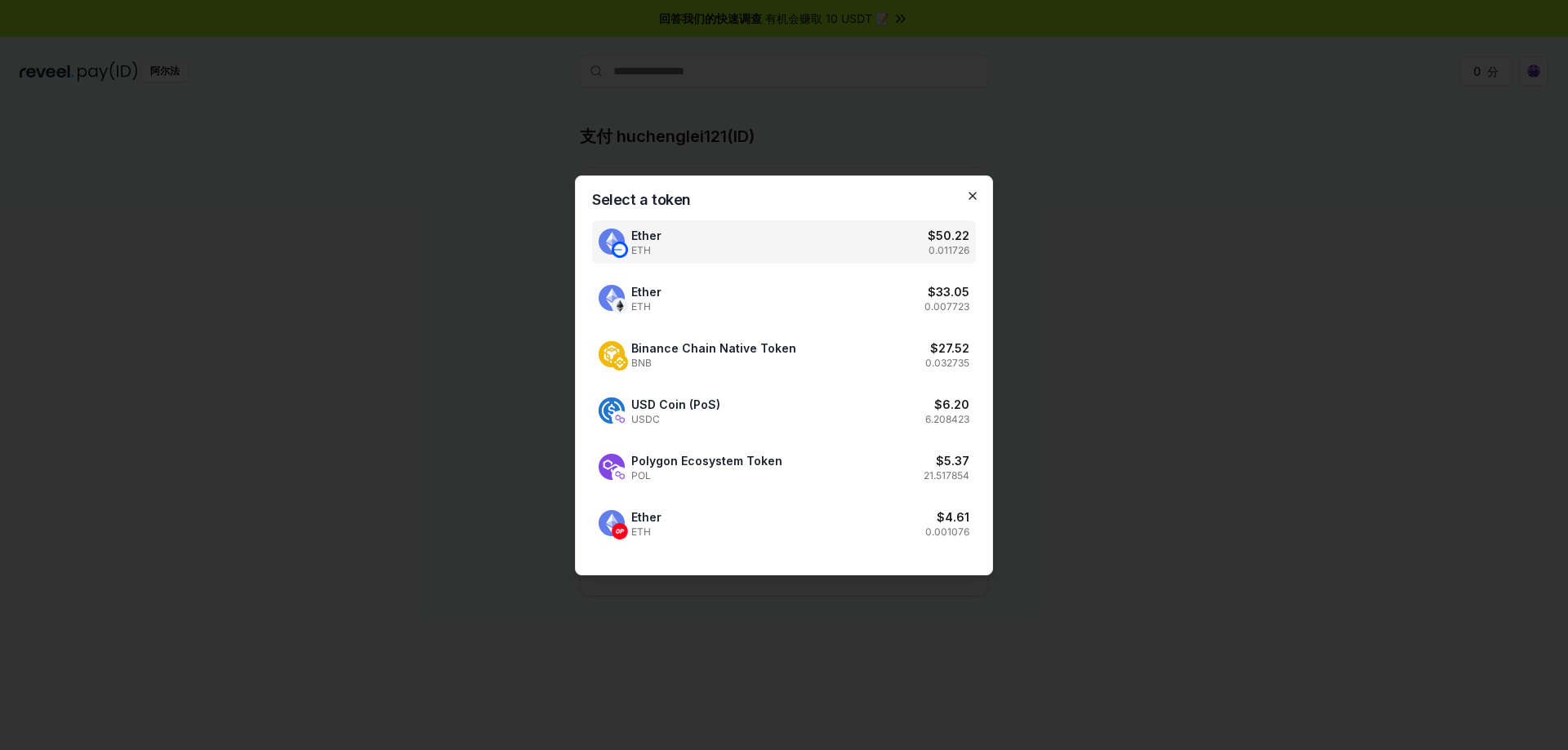
drag, startPoint x: 971, startPoint y: 195, endPoint x: 1298, endPoint y: 44, distance: 360.2
click at [970, 194] on icon "button" at bounding box center [973, 196] width 13 height 13
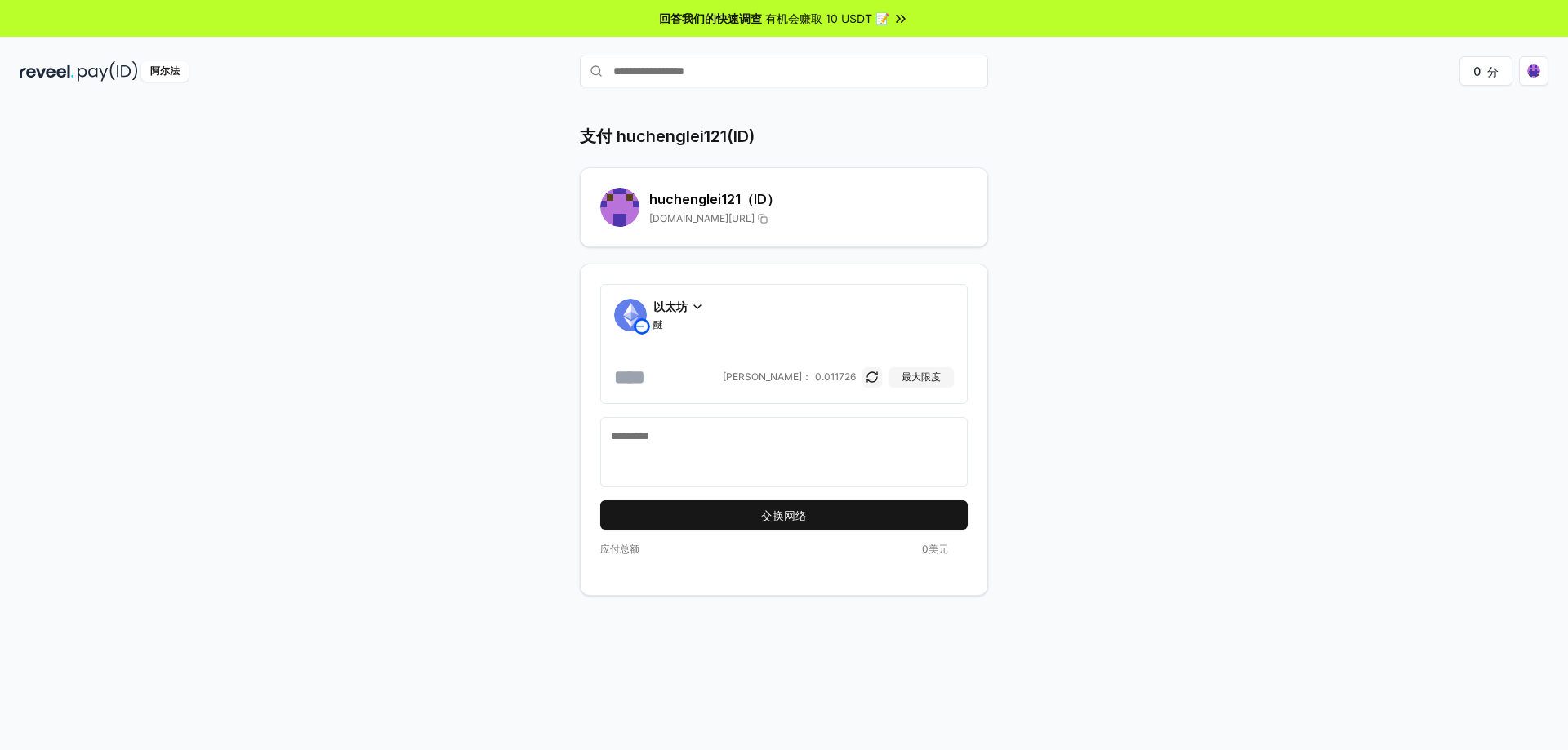
drag, startPoint x: 1379, startPoint y: 166, endPoint x: 1360, endPoint y: 165, distance: 19.0
click at [1379, 166] on div "支付 huchenglei121(ID) huchenglei121 （ID） reveel.id/pay/huchenglei121 以太坊 醚 平衡： 0…" at bounding box center [784, 444] width 1568 height 705
click at [1380, 225] on div "支付 huchenglei121(ID) huchenglei121 （ID） reveel.id/pay/huchenglei121 以太坊 醚 平衡： 0…" at bounding box center [784, 444] width 1568 height 705
click at [159, 66] on font "阿尔法" at bounding box center [165, 70] width 30 height 12
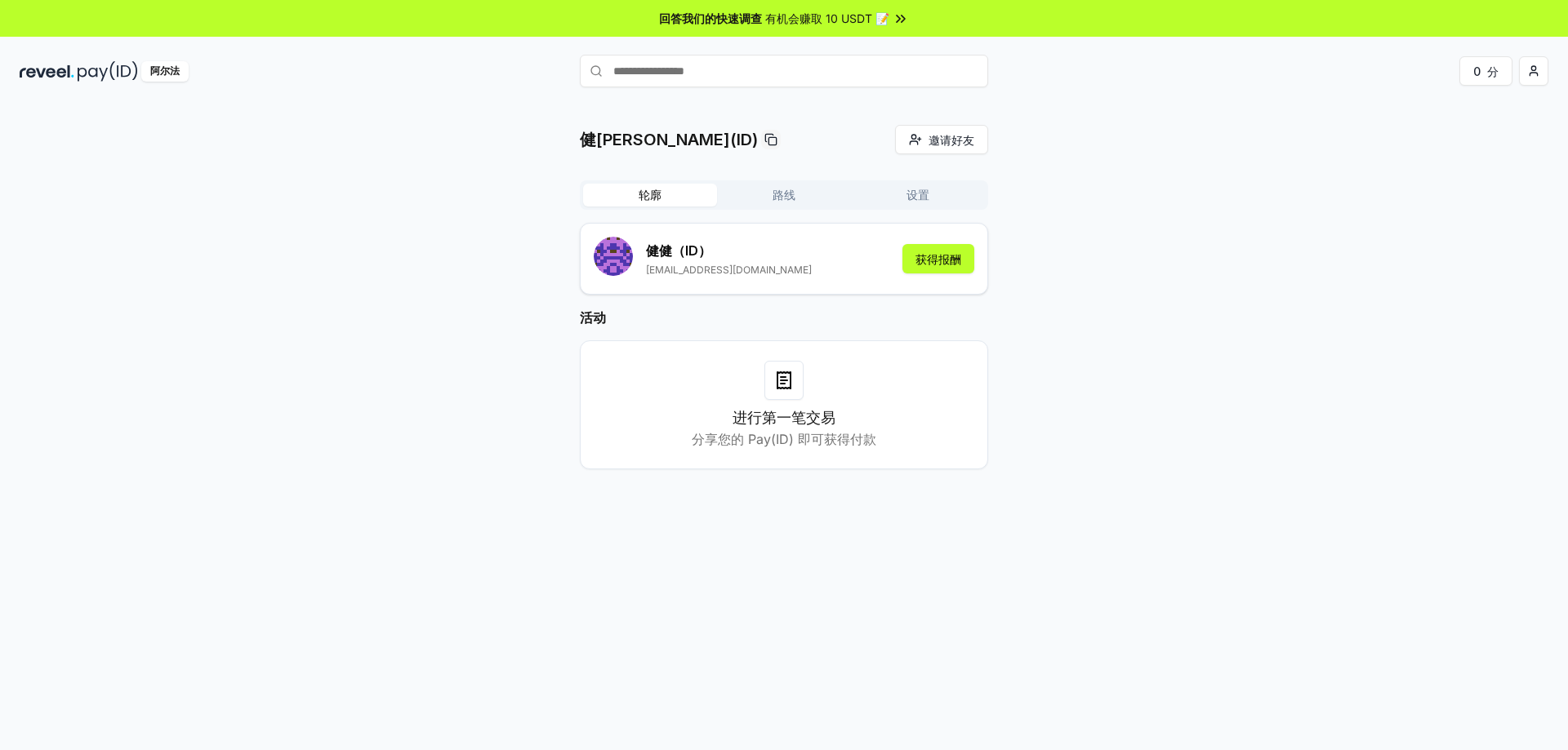
click at [711, 68] on input "text" at bounding box center [784, 71] width 409 height 33
type input "**********"
click at [967, 70] on icon at bounding box center [966, 71] width 10 height 10
drag, startPoint x: 1289, startPoint y: 265, endPoint x: 1268, endPoint y: 237, distance: 35.0
click at [1284, 256] on div "健健(ID) 邀请好友 邀请 轮廓 路线 设置 健健 （ID） jianai20151013@gmail.com 获得报酬 活动 进行第一笔交易 分享您的 P…" at bounding box center [784, 310] width 1529 height 370
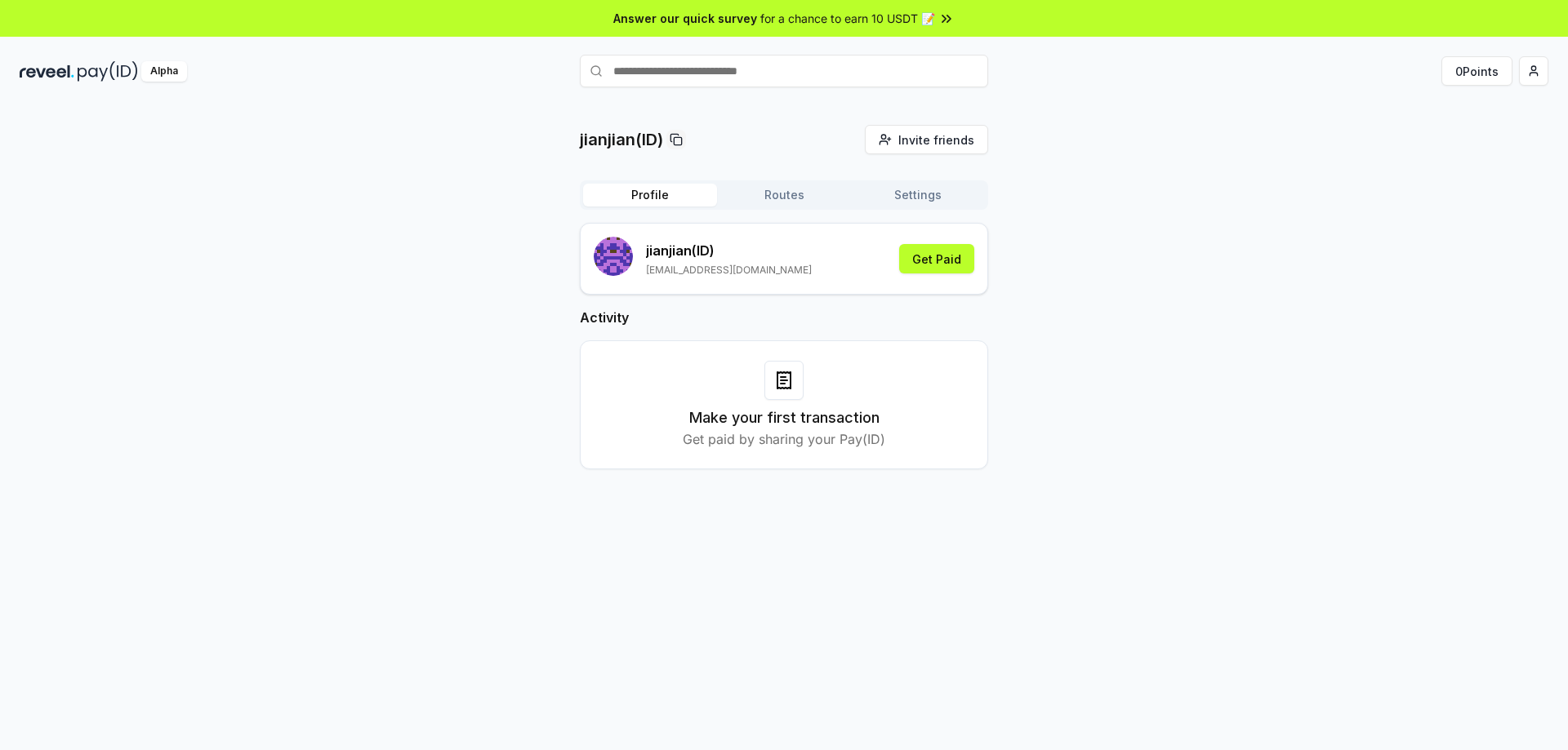
drag, startPoint x: 414, startPoint y: 281, endPoint x: 448, endPoint y: 267, distance: 36.8
click at [415, 279] on div "jianjian(ID) Invite friends Invite Profile Routes Settings jianjian (ID) [EMAIL…" at bounding box center [784, 310] width 1529 height 370
paste input "**********"
type input "**********"
click at [843, 104] on button "huchenglei121 Pay" at bounding box center [784, 102] width 409 height 30
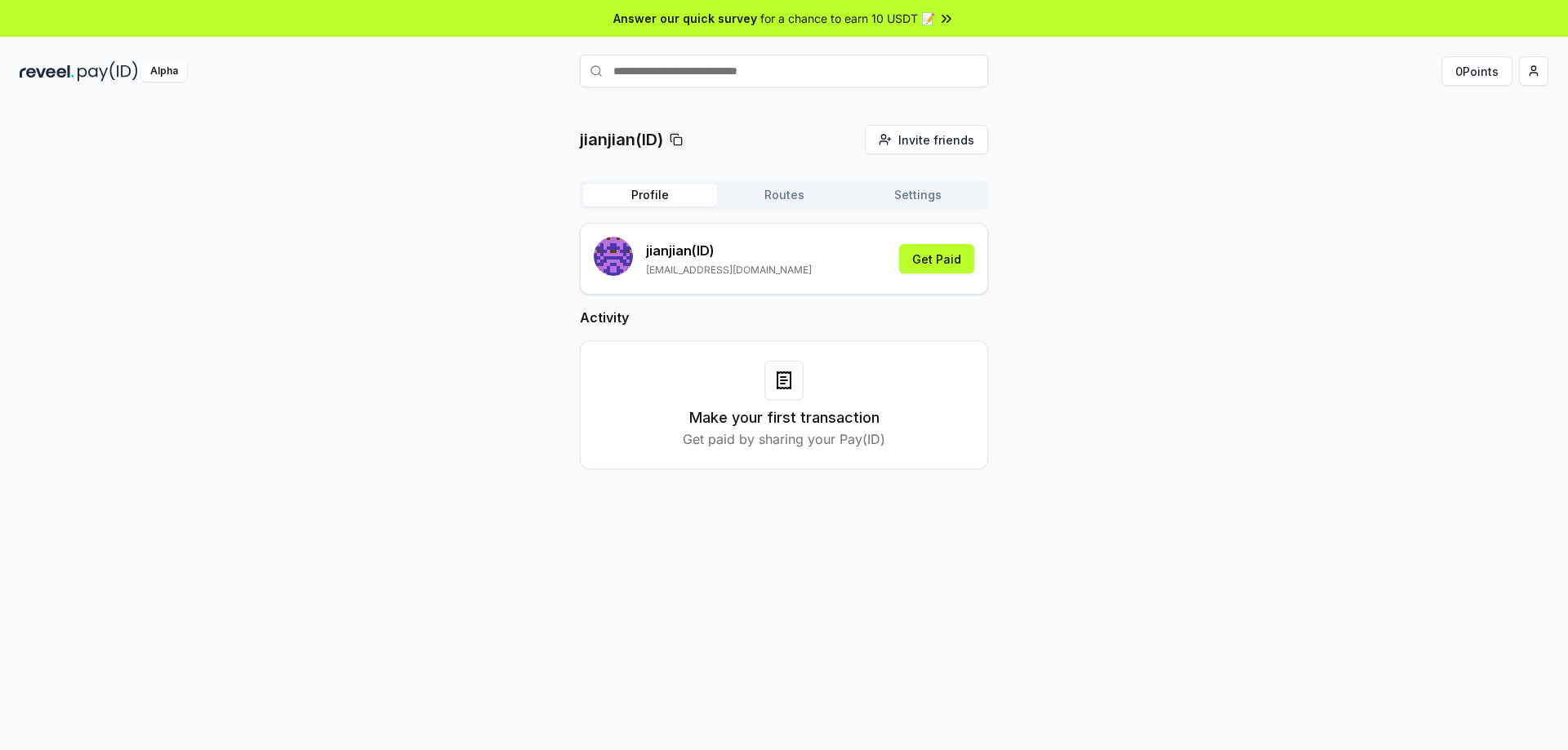
click at [721, 71] on input "text" at bounding box center [784, 71] width 409 height 33
drag, startPoint x: 721, startPoint y: 71, endPoint x: 651, endPoint y: 64, distance: 70.3
click at [651, 64] on input "text" at bounding box center [620, 71] width 409 height 33
type input "**********"
click at [934, 80] on span "Pay" at bounding box center [923, 72] width 20 height 17
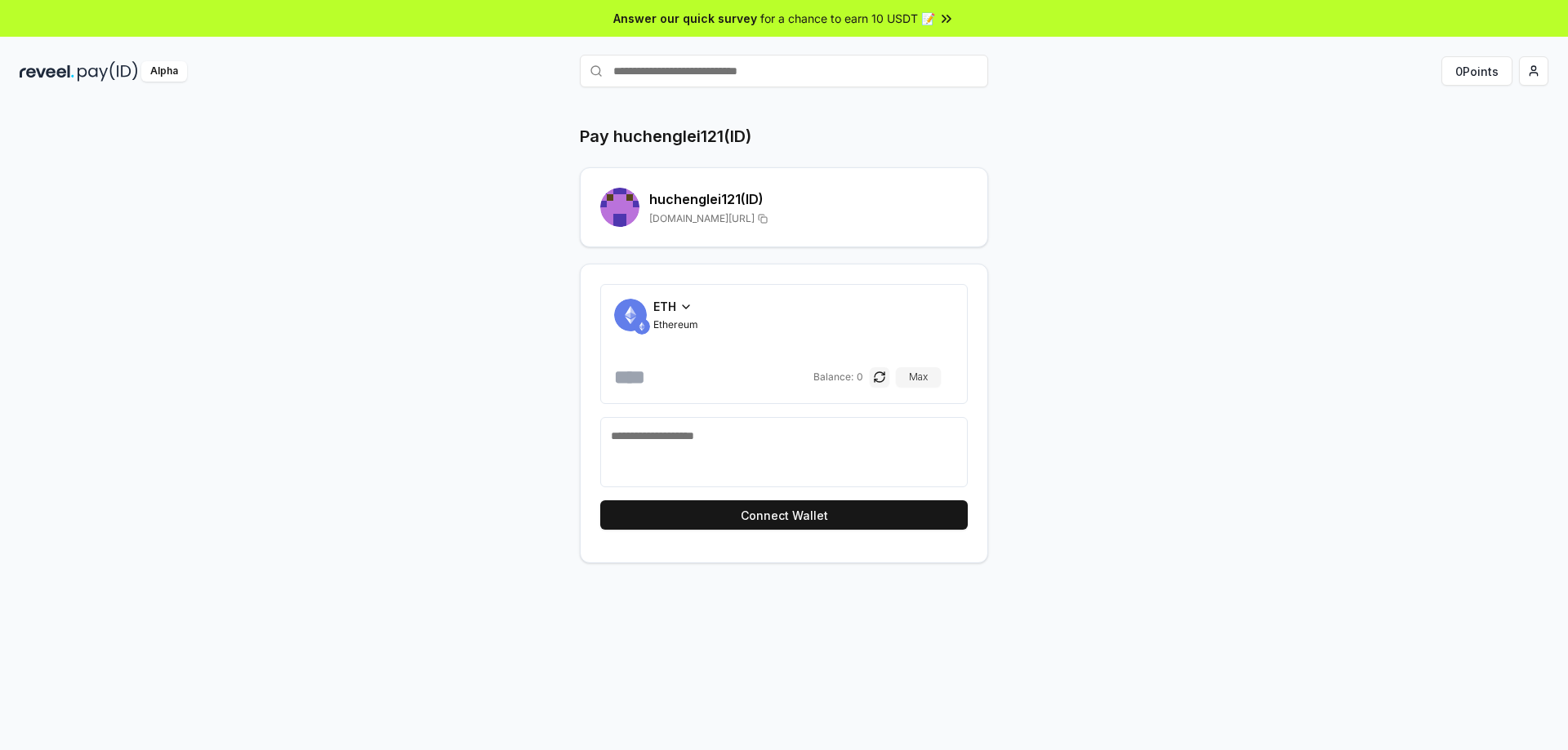
drag, startPoint x: 1311, startPoint y: 123, endPoint x: 1206, endPoint y: 124, distance: 105.0
click at [1302, 124] on div "Pay huchenglei121(ID) huchenglei121 (ID) [DOMAIN_NAME][URL] ETH Ethereum Balanc…" at bounding box center [784, 444] width 1568 height 705
click at [74, 77] on img at bounding box center [46, 71] width 55 height 20
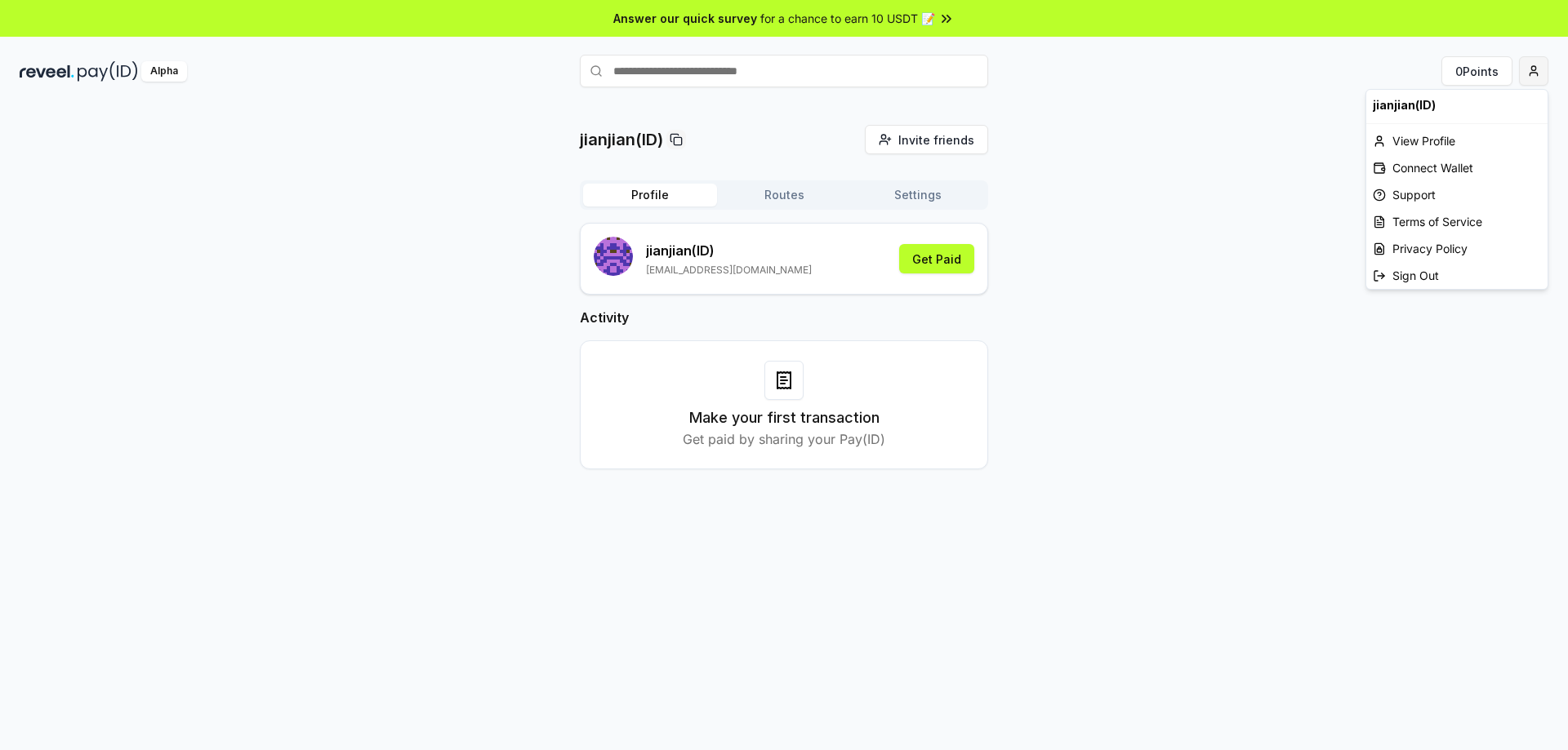
click at [1528, 67] on html "Answer our quick survey for a chance to earn 10 USDT 📝 Alpha 0 Points jianjian(…" at bounding box center [784, 375] width 1568 height 750
click at [1416, 166] on div "Connect Wallet" at bounding box center [1456, 167] width 181 height 27
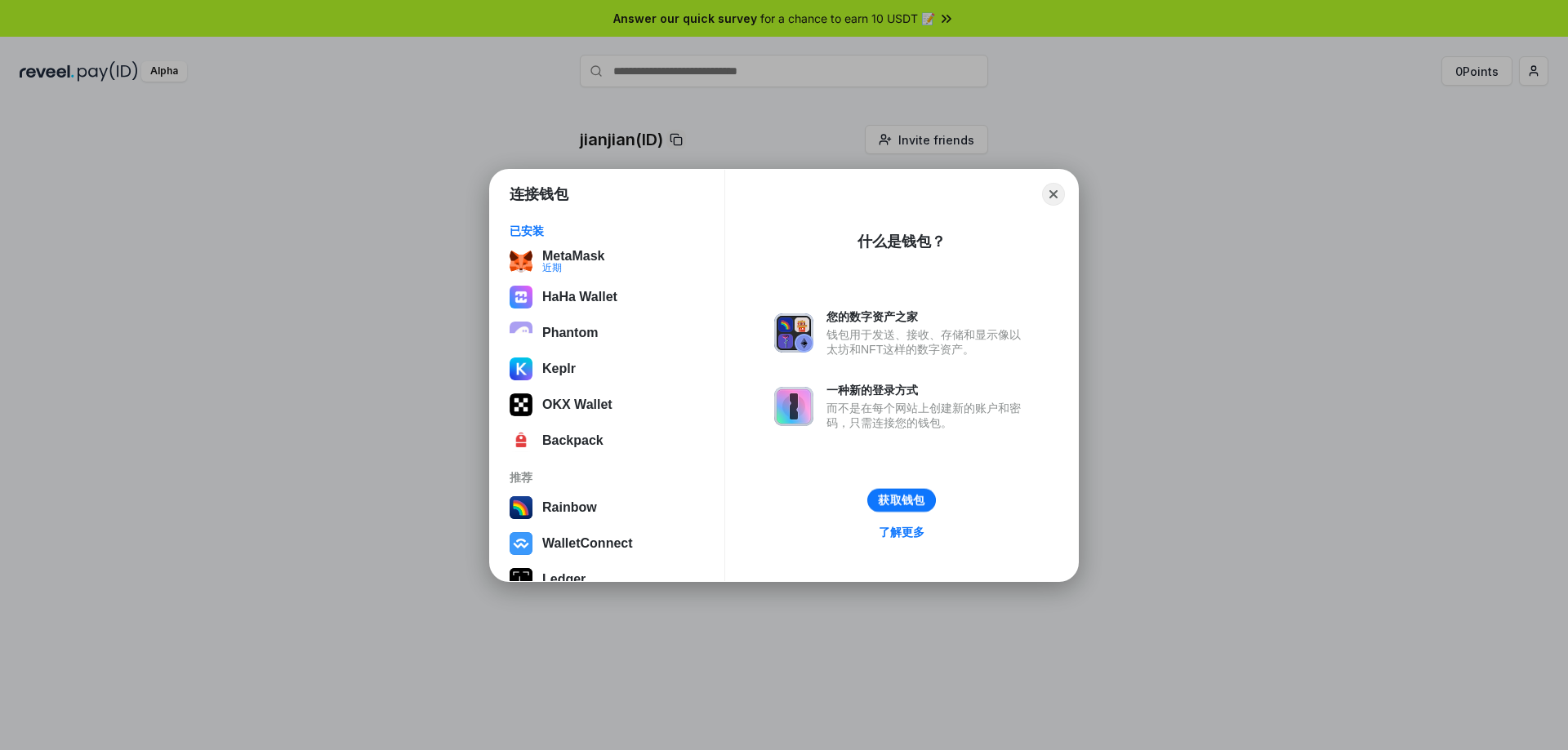
click at [898, 498] on button "获取钱包" at bounding box center [901, 499] width 69 height 24
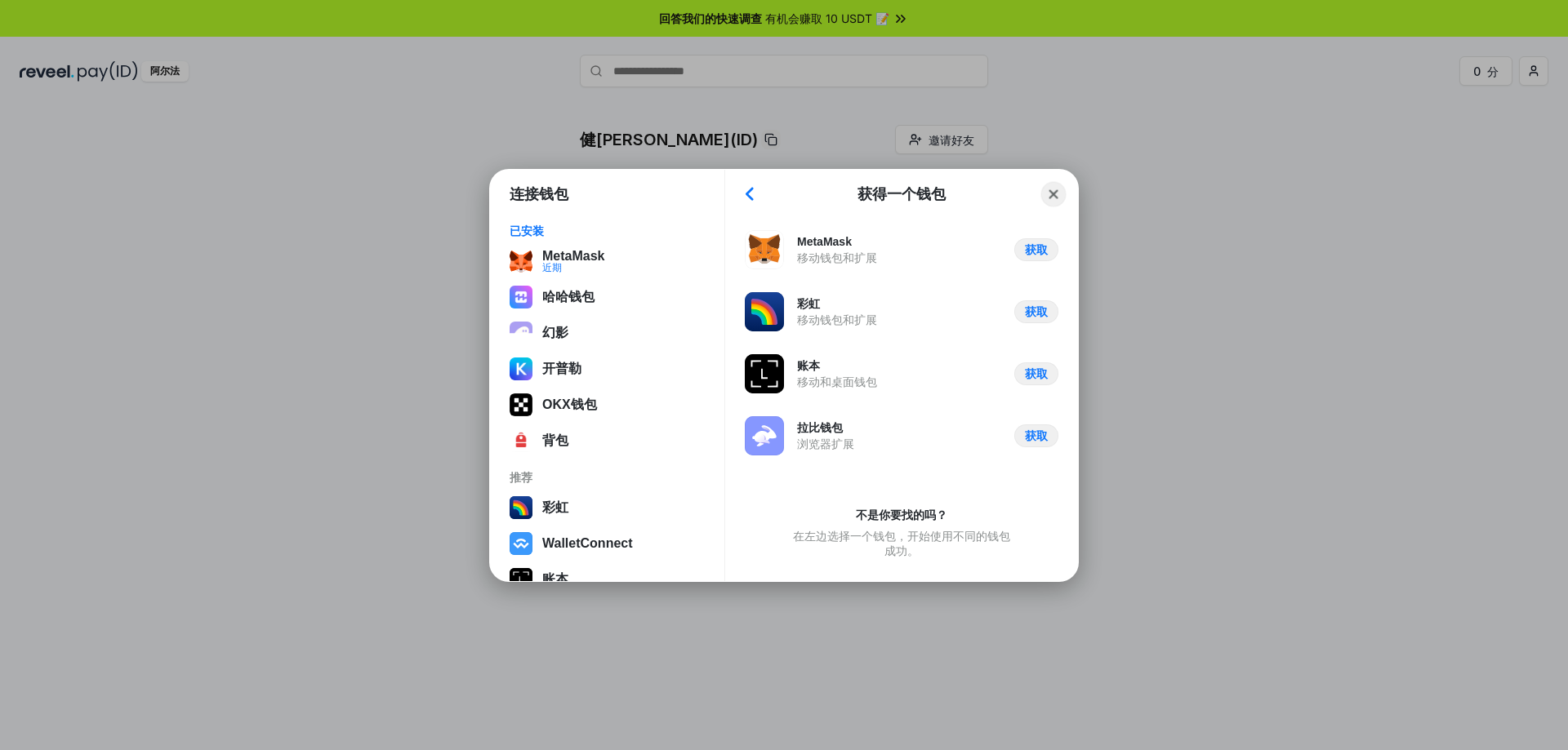
click at [1062, 194] on button "Close" at bounding box center [1053, 193] width 25 height 25
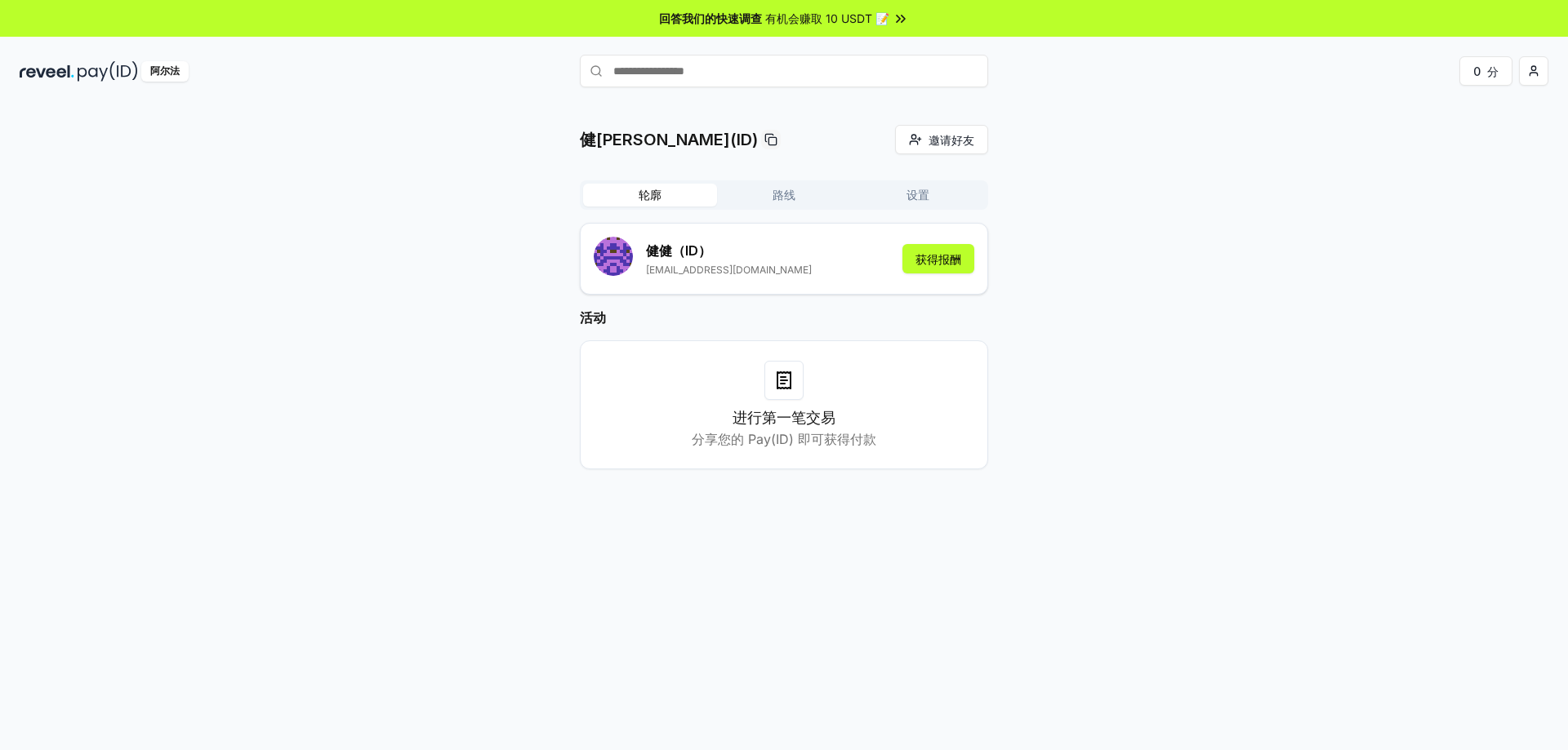
drag, startPoint x: 77, startPoint y: 72, endPoint x: 78, endPoint y: 54, distance: 18.0
click at [76, 72] on div "阿尔法" at bounding box center [274, 71] width 510 height 20
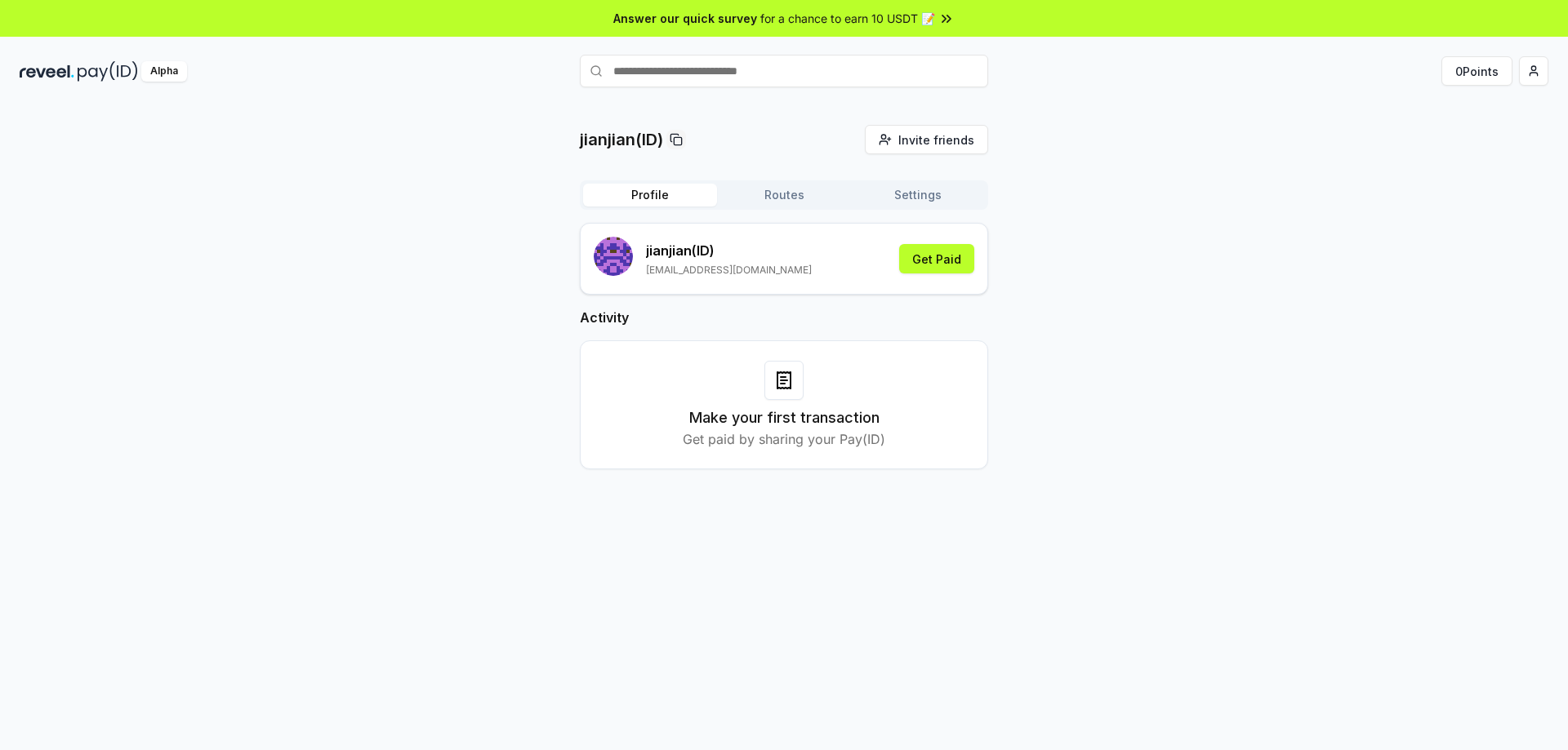
click at [1379, 383] on div "jianjian(ID) Invite friends Invite Profile Routes Settings jianjian (ID) [EMAIL…" at bounding box center [784, 310] width 1529 height 370
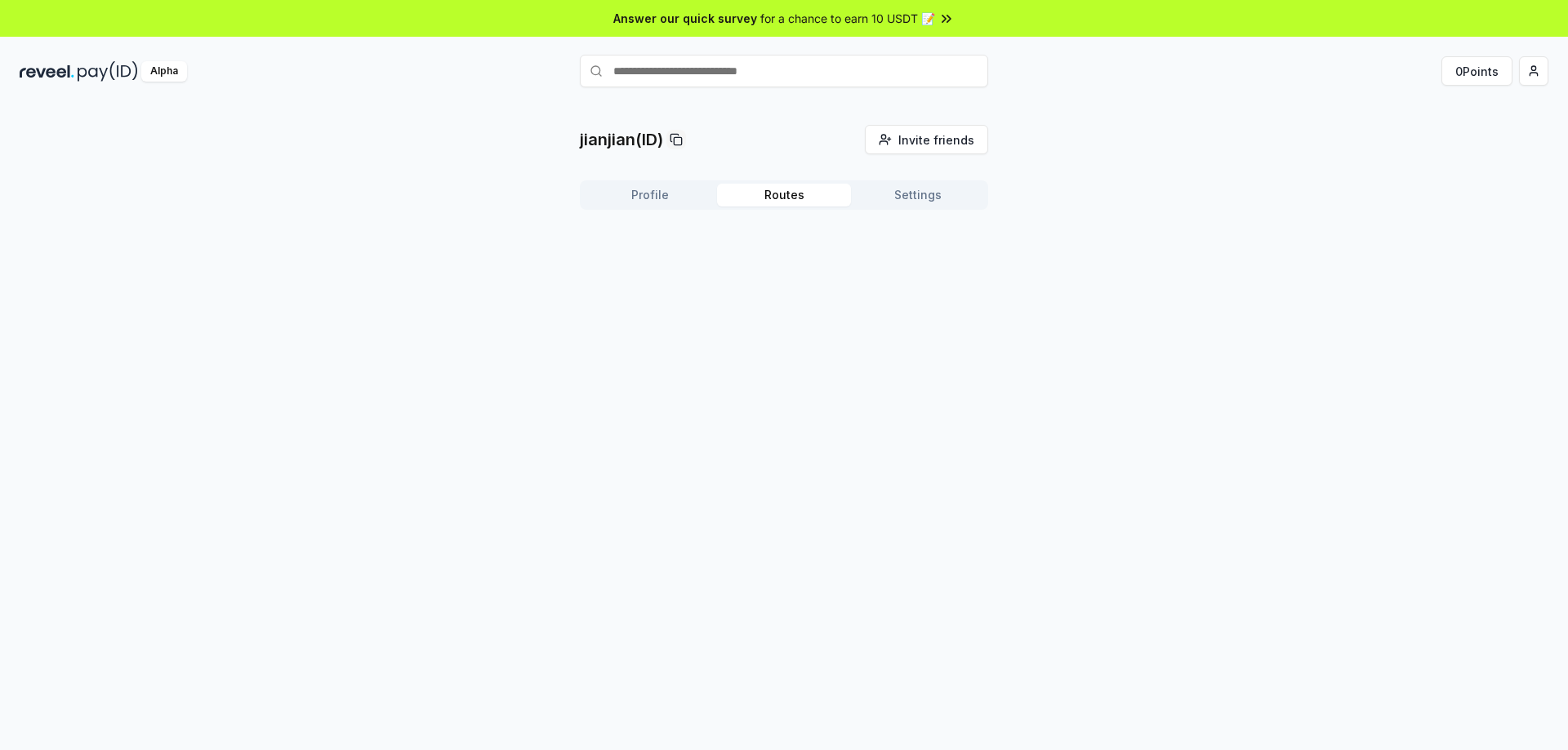
click at [772, 188] on button "Routes" at bounding box center [784, 195] width 134 height 23
click at [673, 187] on button "Profile" at bounding box center [650, 195] width 134 height 23
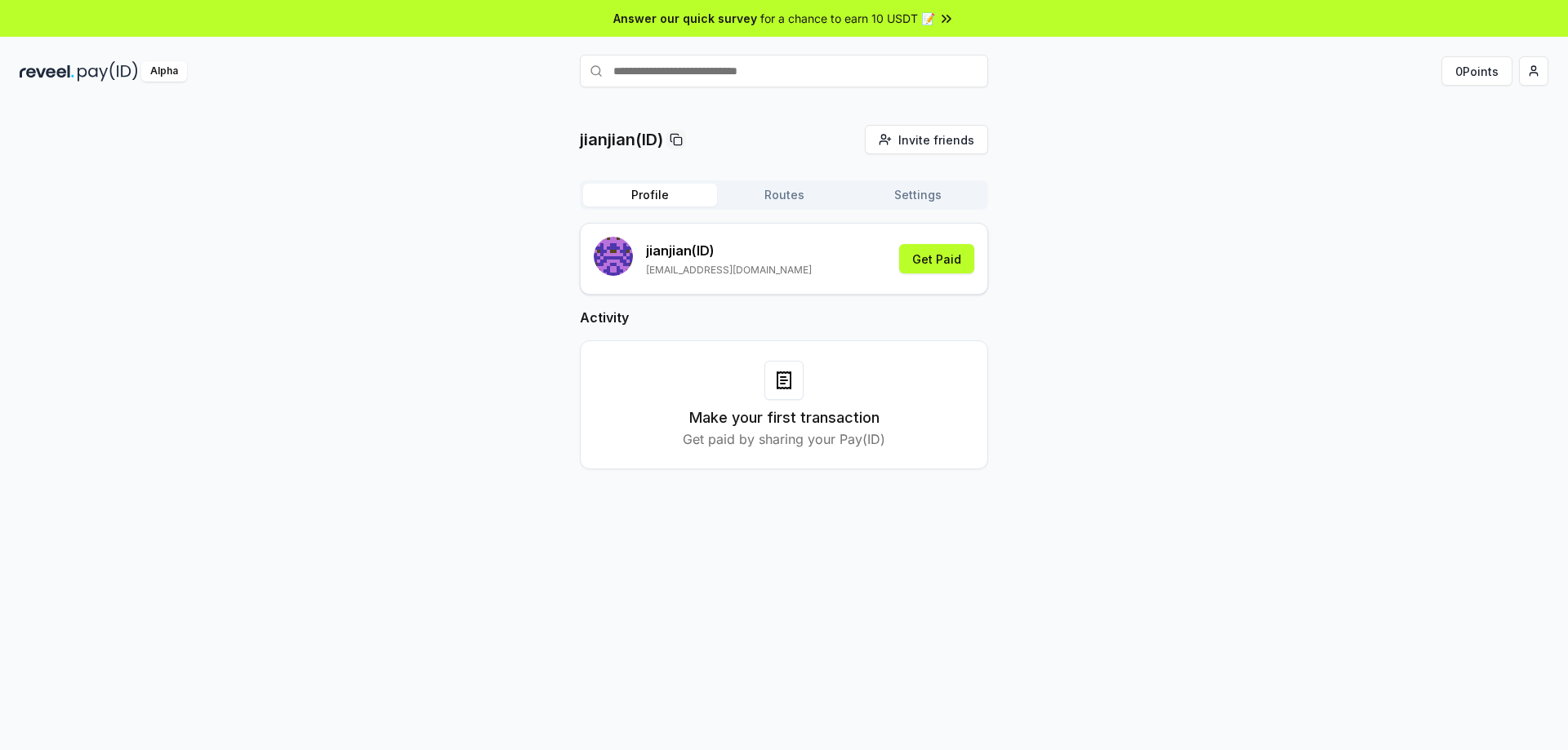
click at [49, 345] on div "jianjian(ID) Invite friends Invite Profile Routes Settings jianjian (ID) jianai…" at bounding box center [784, 310] width 1529 height 370
click at [31, 69] on img at bounding box center [46, 71] width 55 height 20
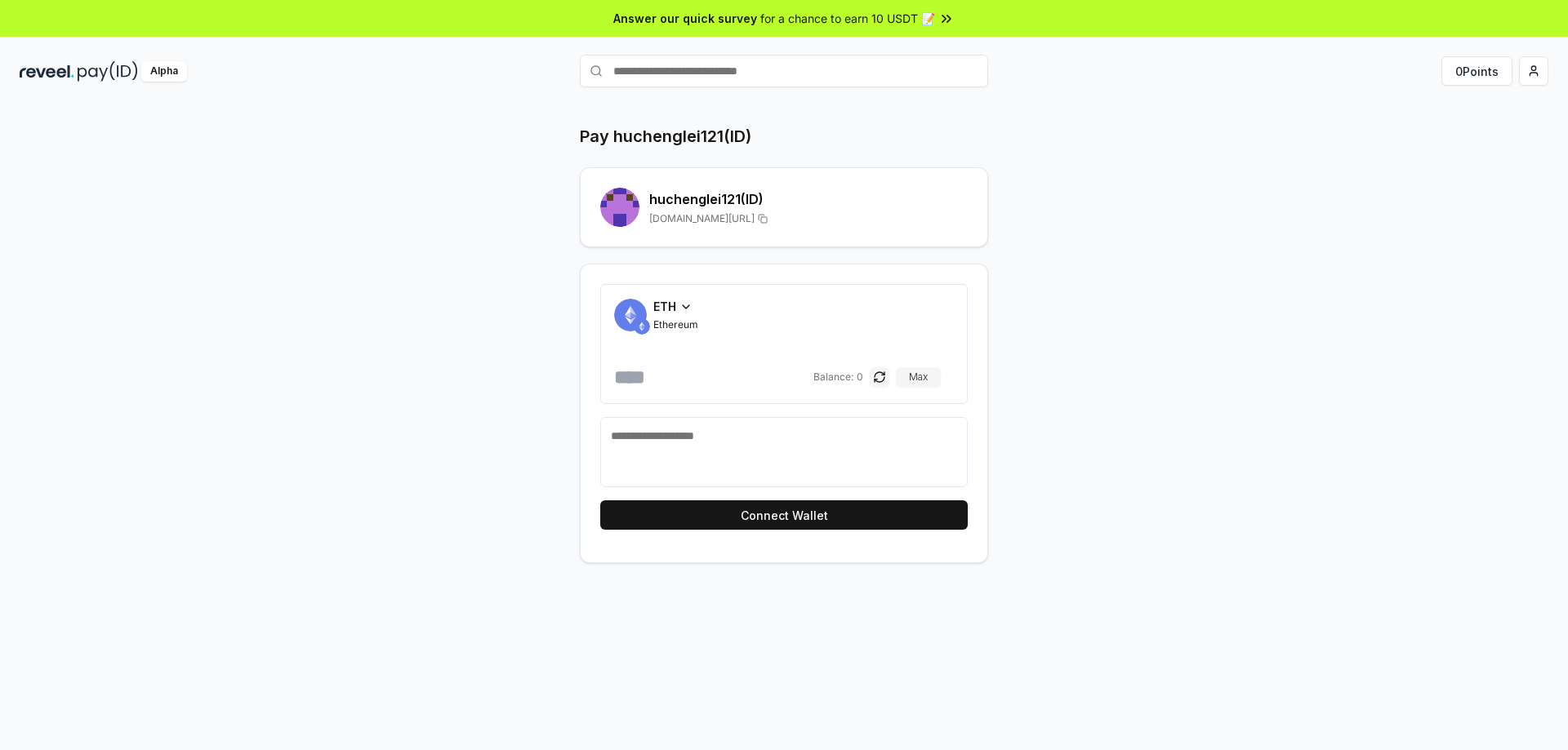
click at [1309, 100] on div "Pay huchenglei121(ID) huchenglei121 (ID) [DOMAIN_NAME][URL] ETH Ethereum Balanc…" at bounding box center [784, 444] width 1568 height 705
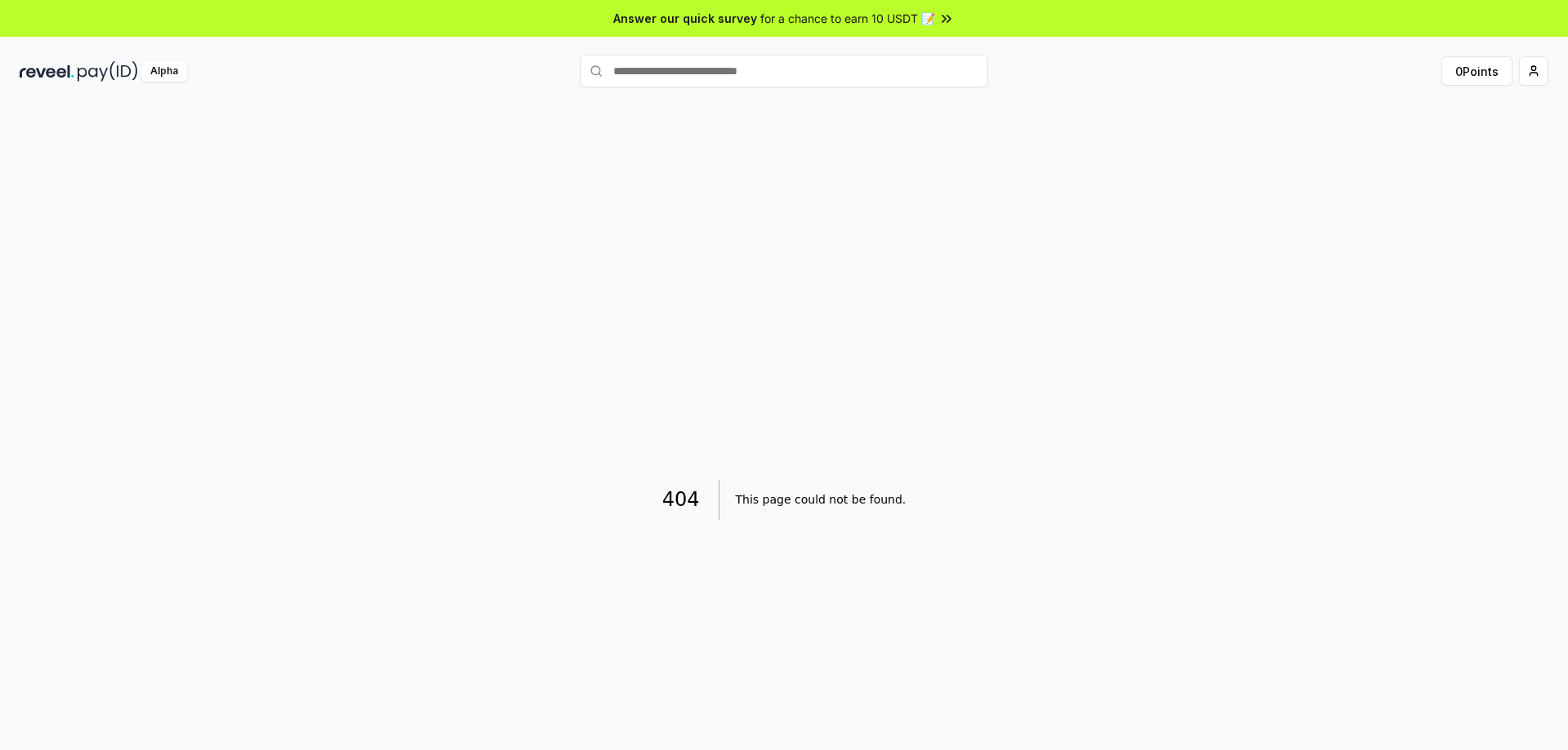
click at [54, 69] on img at bounding box center [46, 71] width 55 height 20
